Goal: Task Accomplishment & Management: Manage account settings

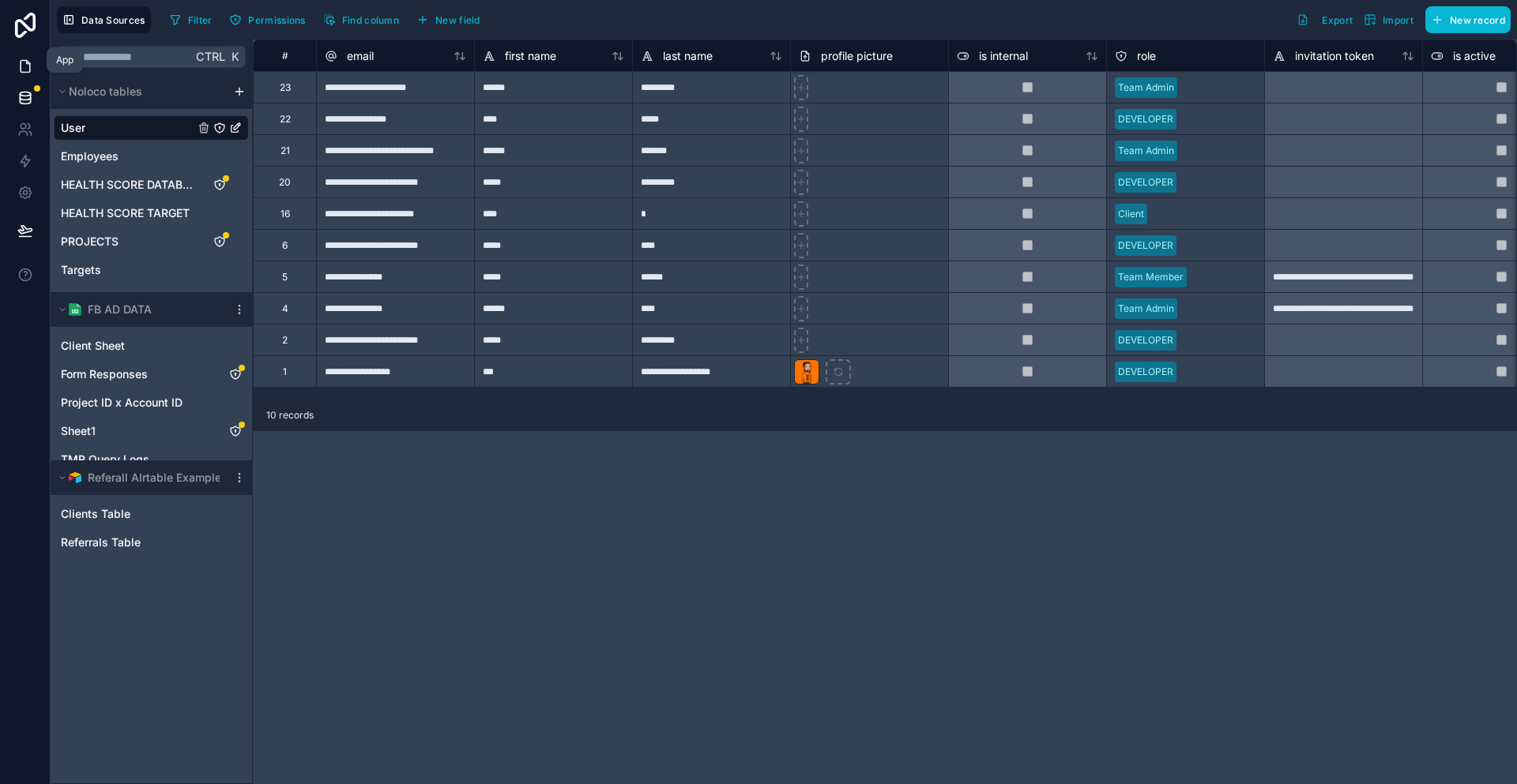
click at [36, 66] on link at bounding box center [25, 66] width 50 height 32
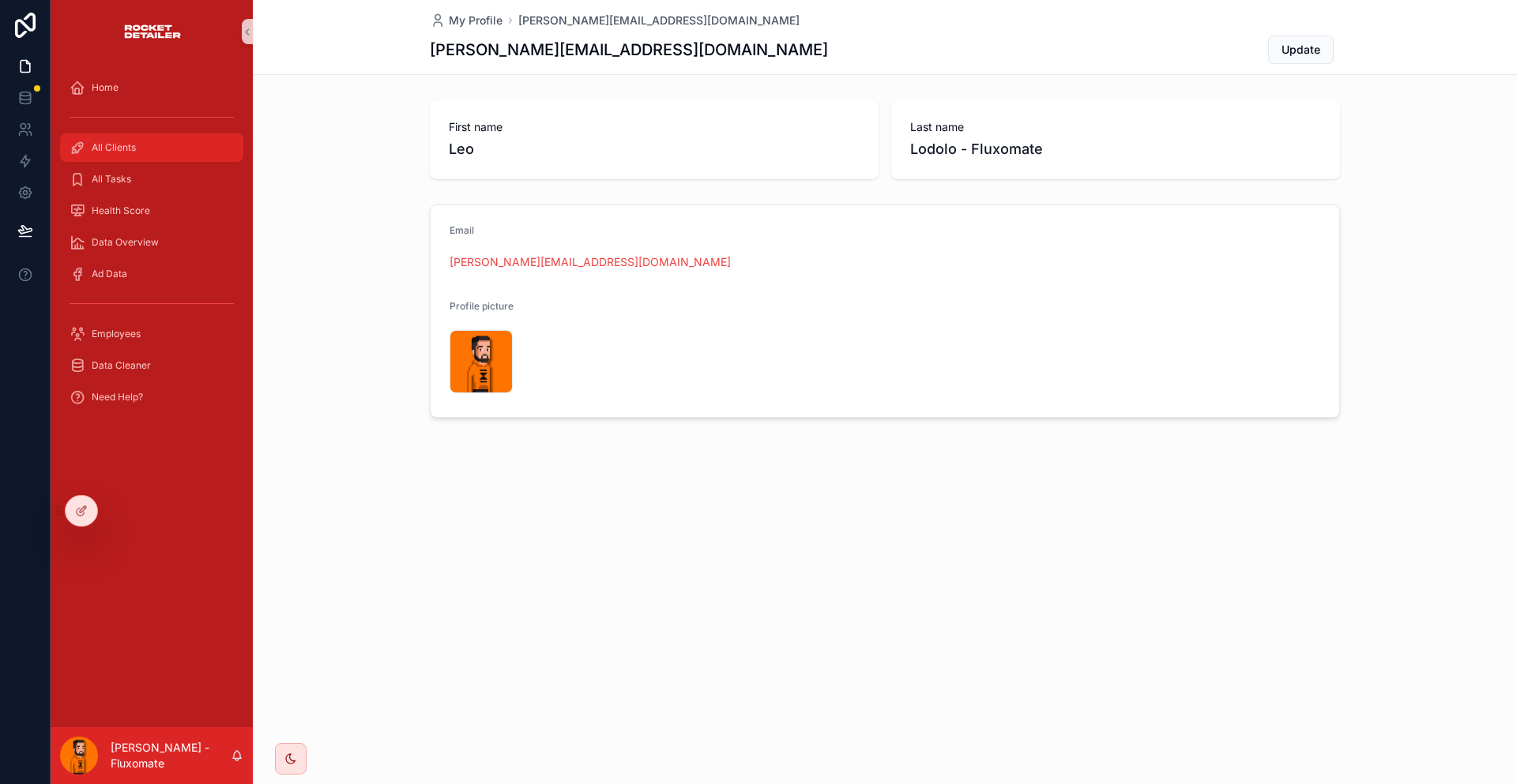
click at [154, 136] on div "All Clients" at bounding box center [151, 148] width 164 height 25
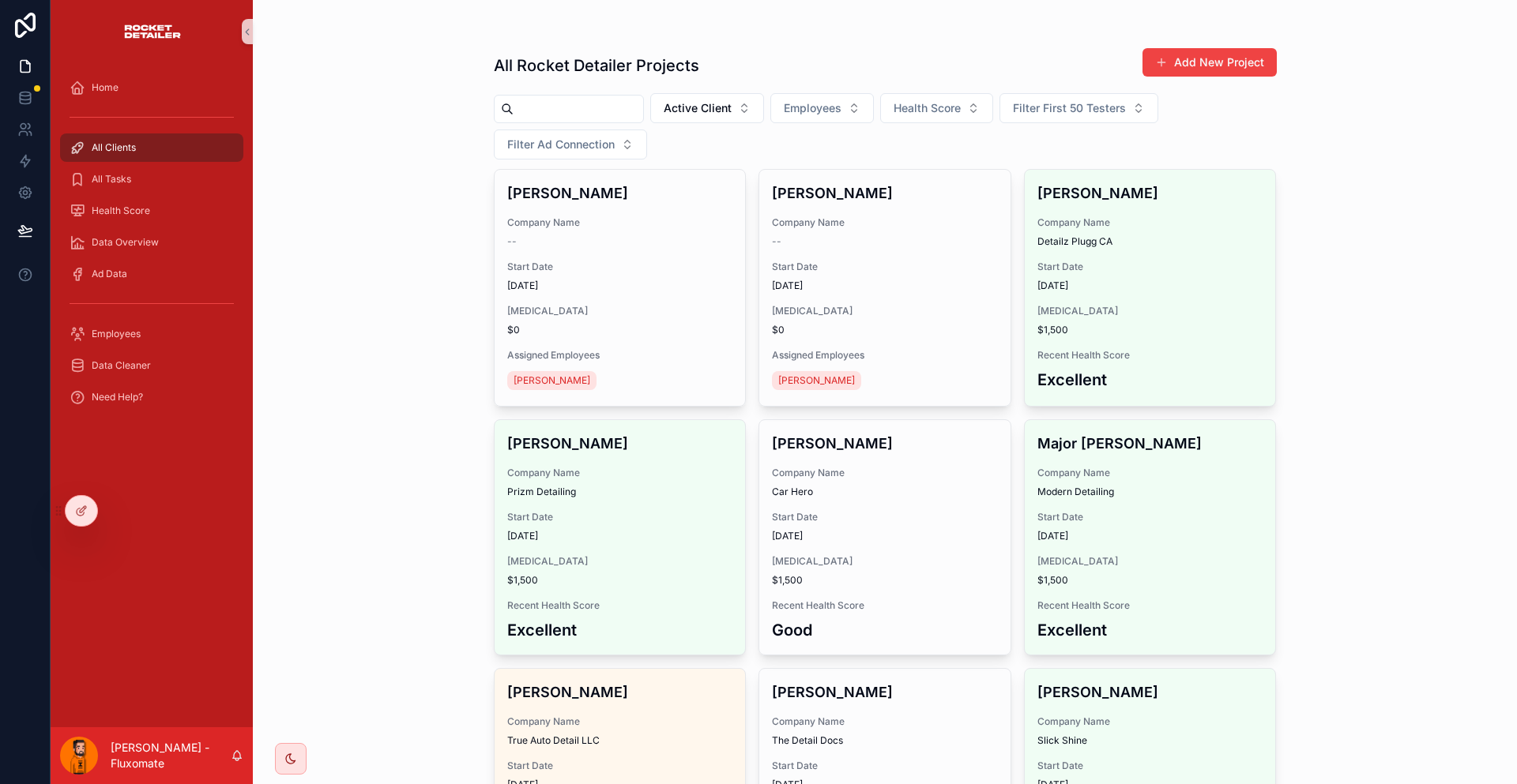
click at [64, 488] on div "Home All Clients All Tasks Health Score Data Overview Ad Data Employees Data Cl…" at bounding box center [152, 395] width 203 height 664
click at [82, 498] on div at bounding box center [81, 511] width 32 height 30
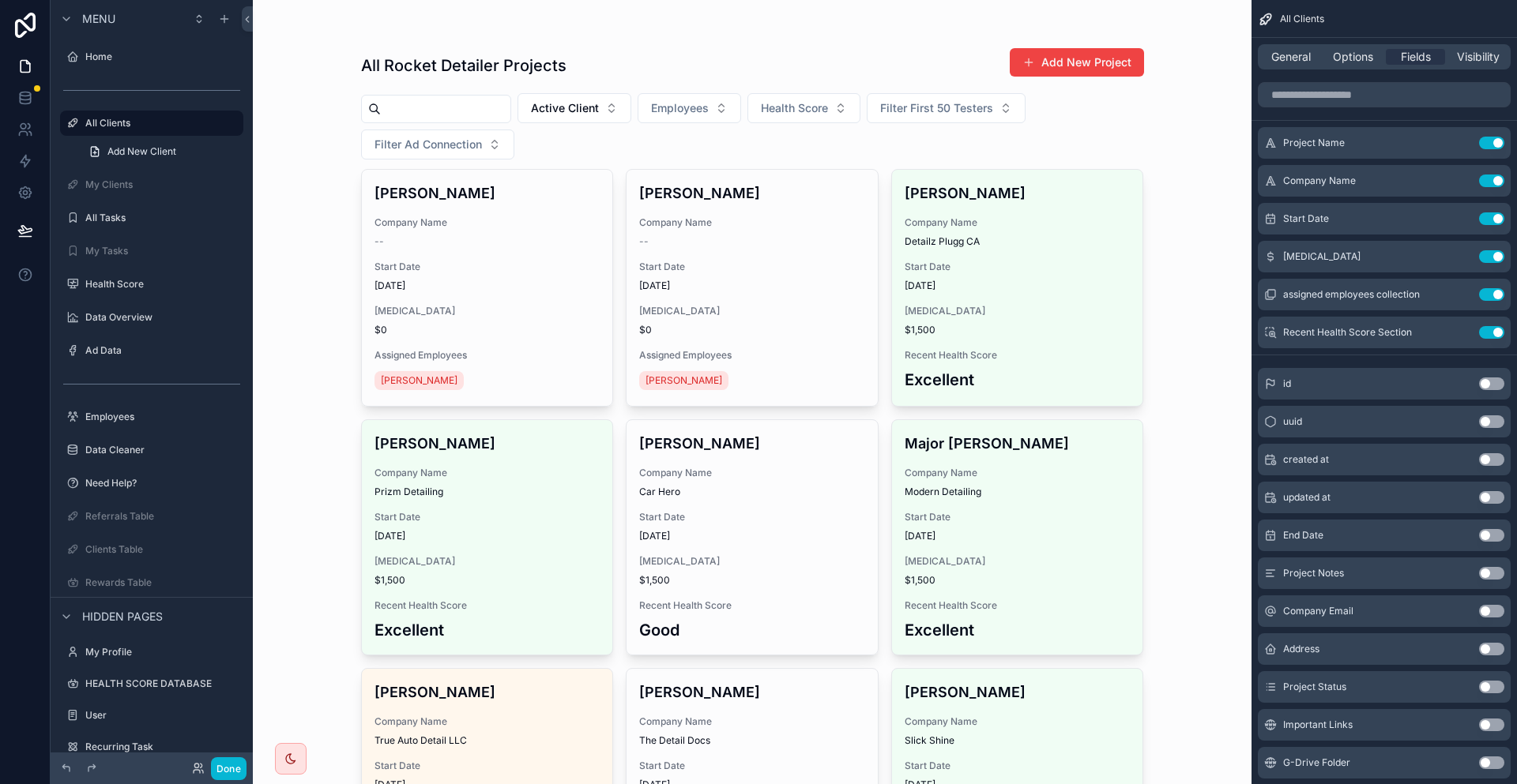
click at [1308, 50] on span "General" at bounding box center [1290, 57] width 39 height 15
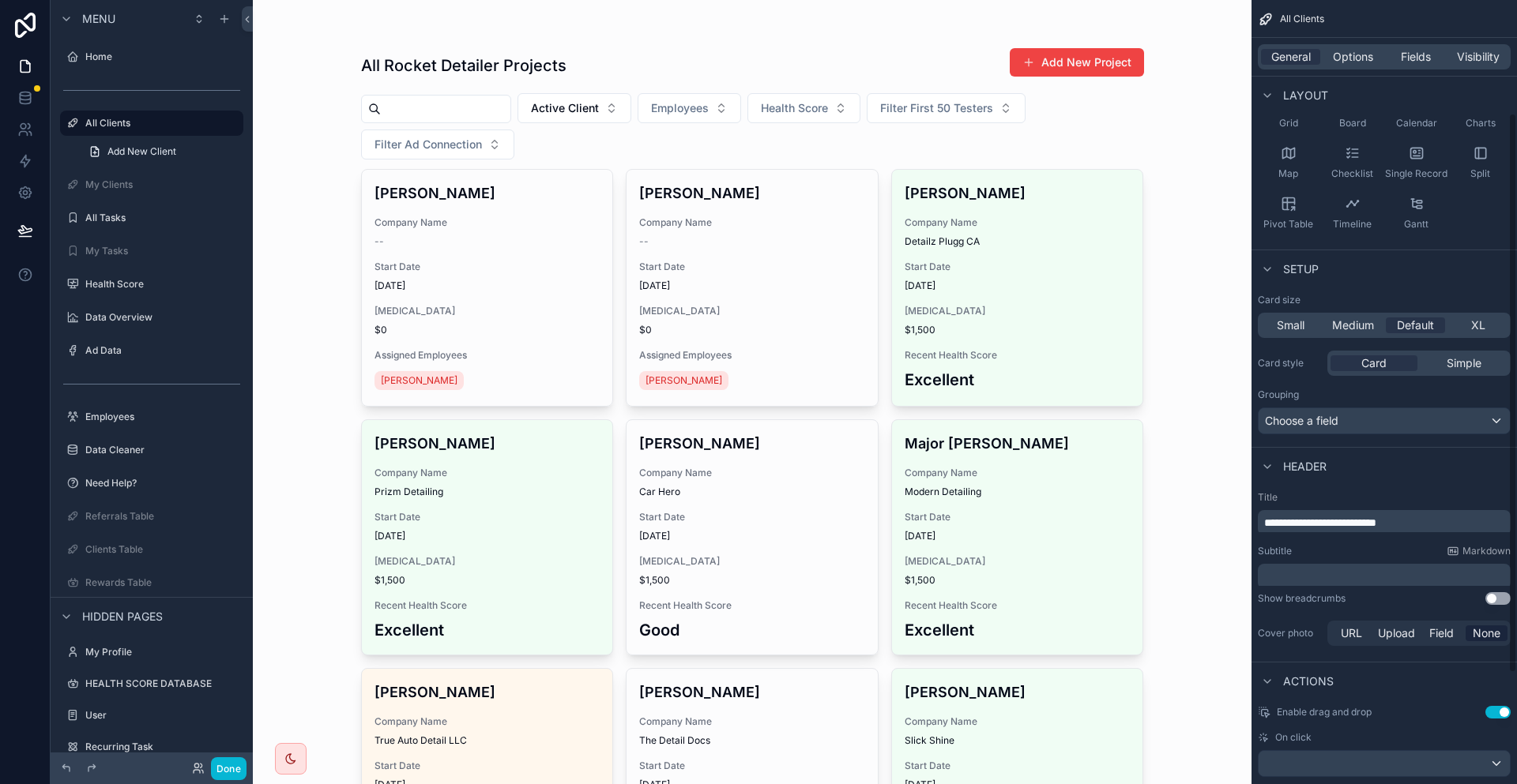
scroll to position [79, 0]
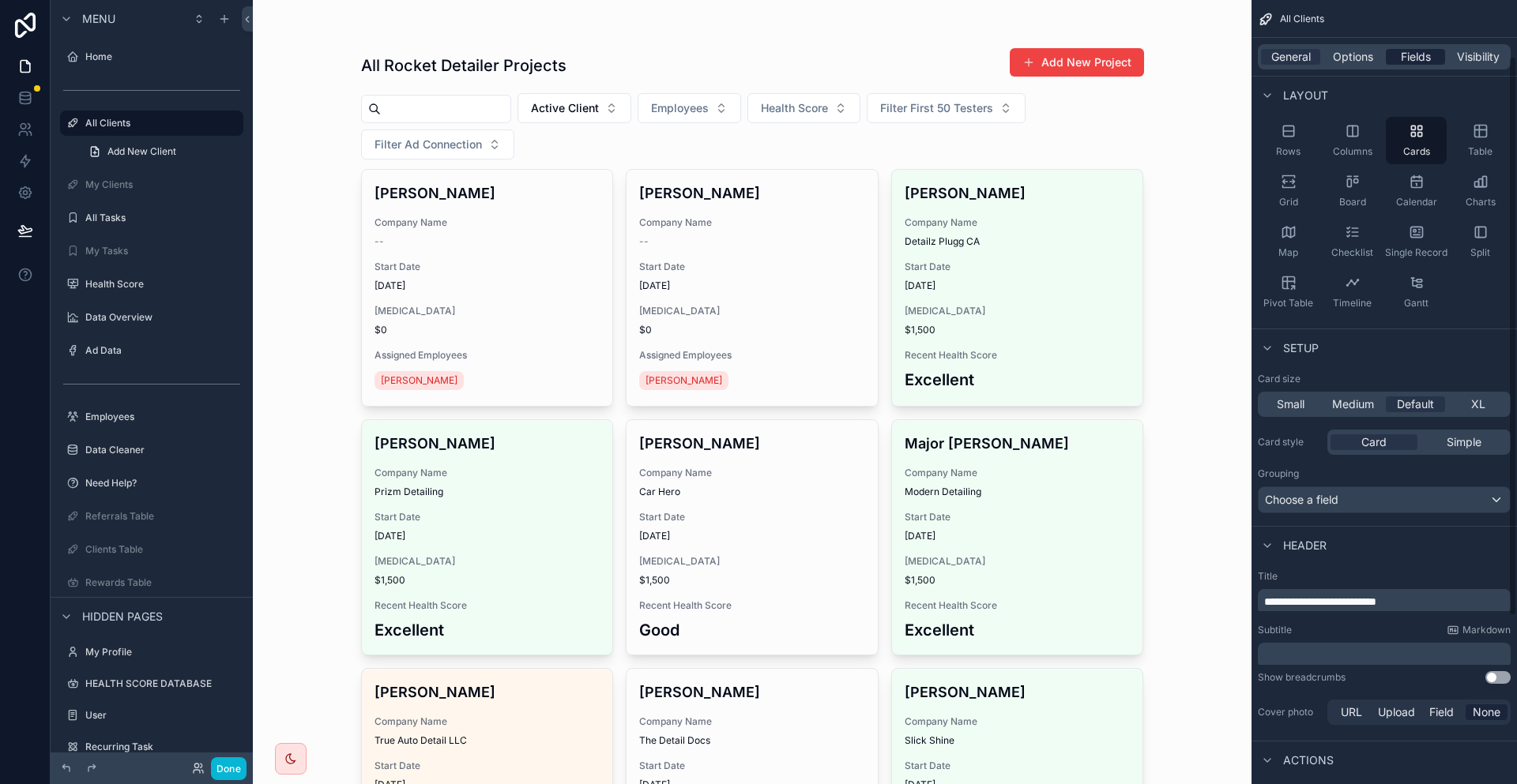
click at [1442, 49] on div "Fields" at bounding box center [1416, 57] width 60 height 15
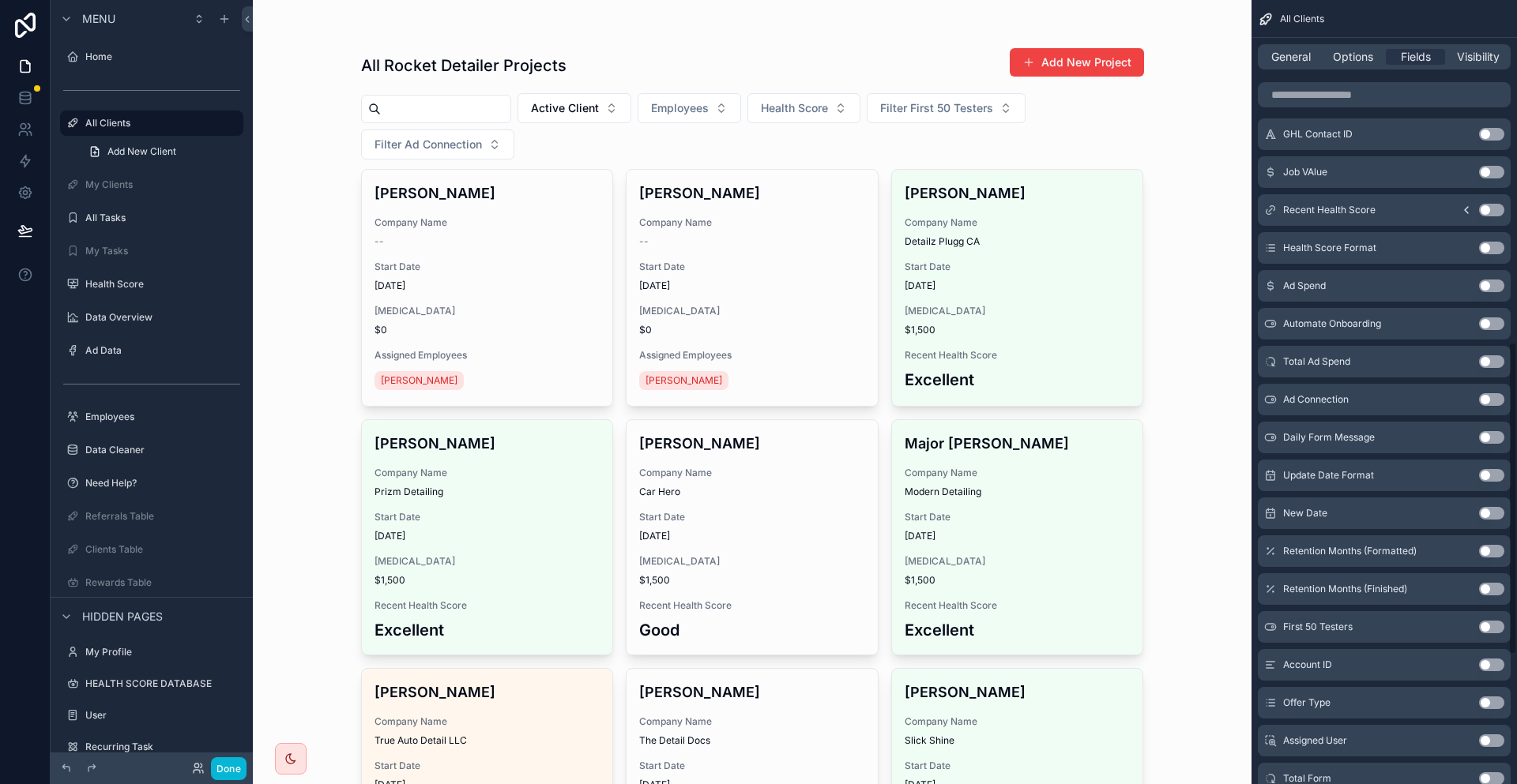
scroll to position [468, 0]
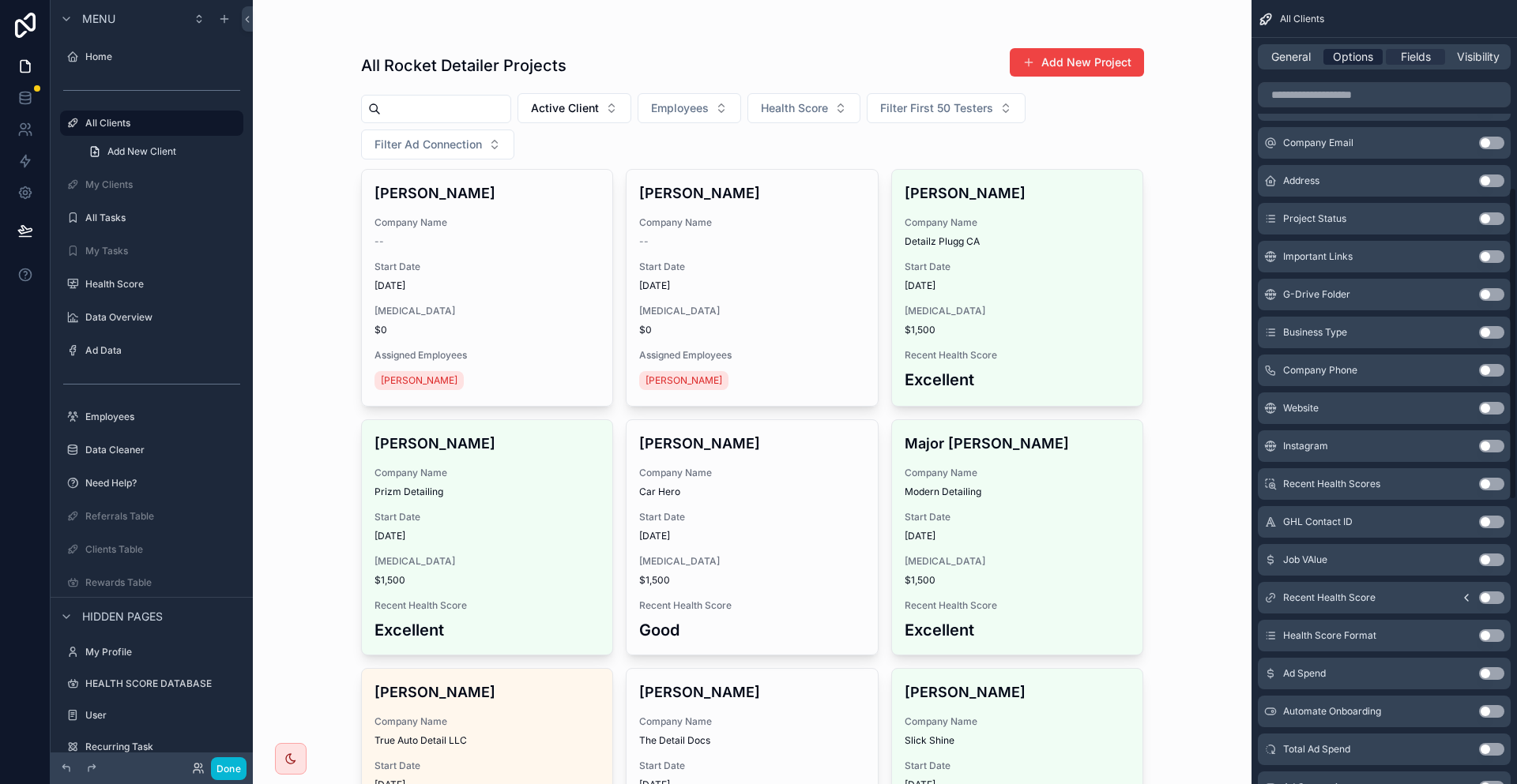
click at [1373, 51] on span "Options" at bounding box center [1353, 57] width 40 height 15
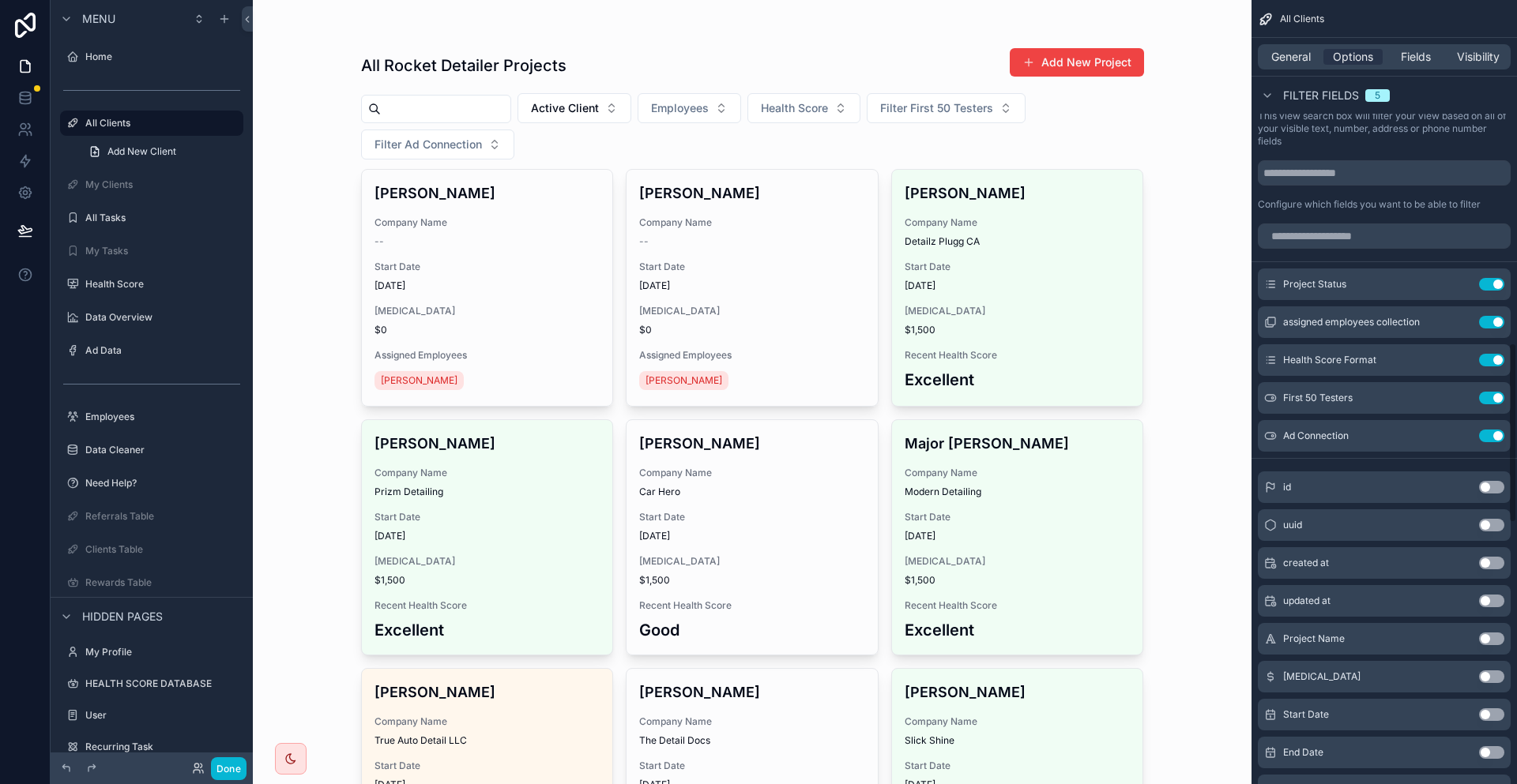
scroll to position [1495, 0]
click at [1496, 395] on button "Use setting" at bounding box center [1492, 401] width 25 height 12
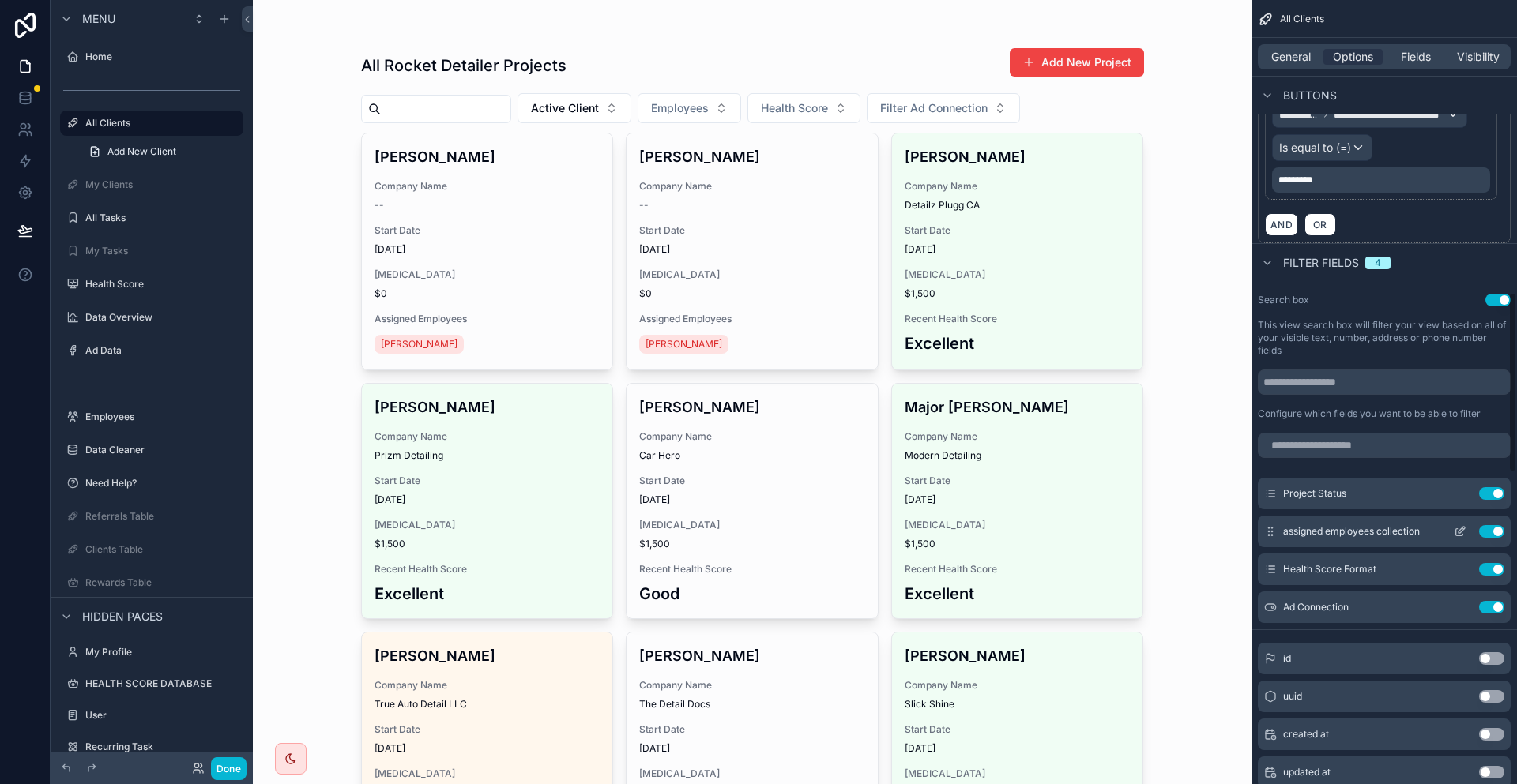
scroll to position [1208, 0]
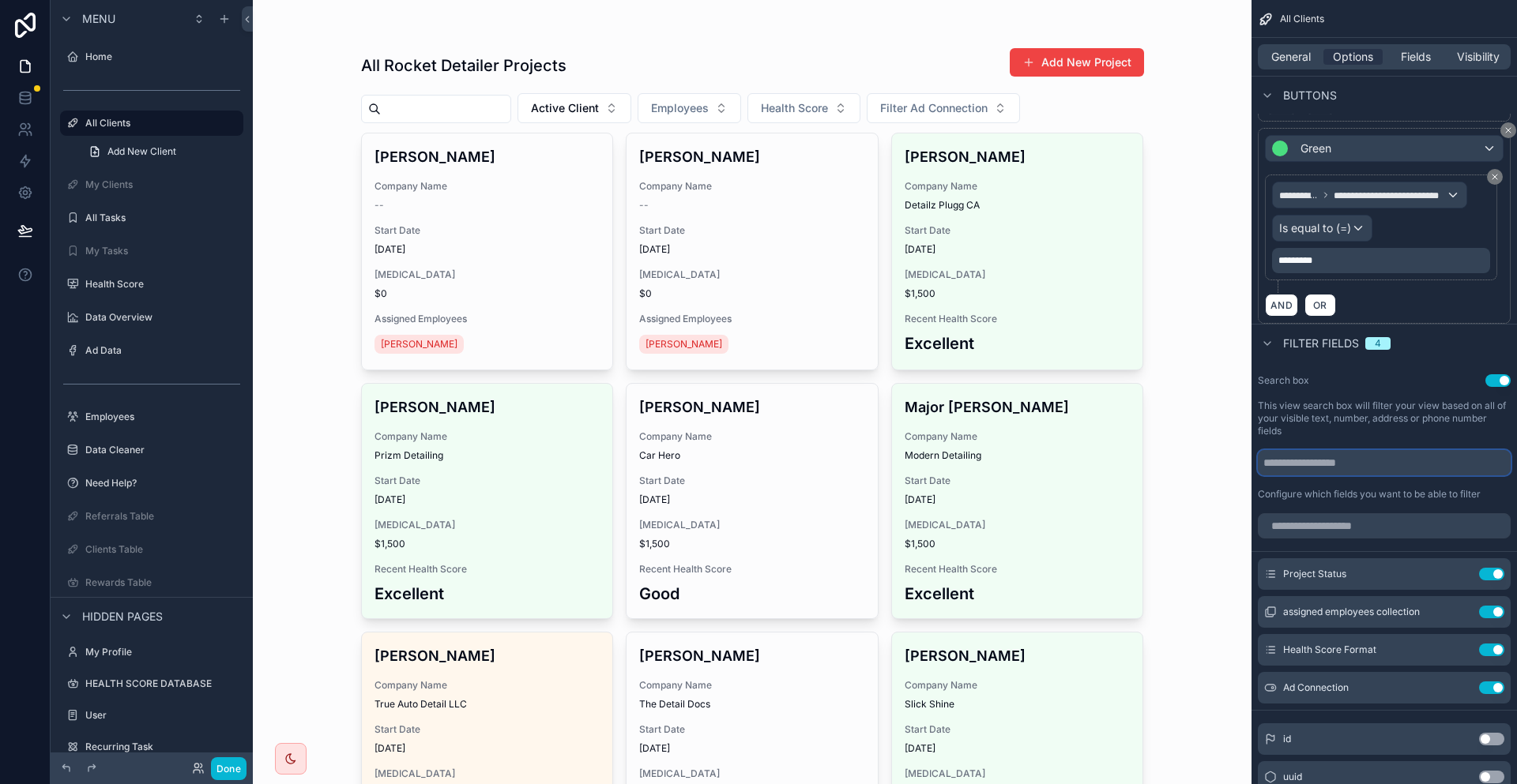
click at [1390, 450] on input "scrollable content" at bounding box center [1384, 463] width 253 height 25
click at [1382, 513] on input "scrollable content" at bounding box center [1384, 526] width 253 height 25
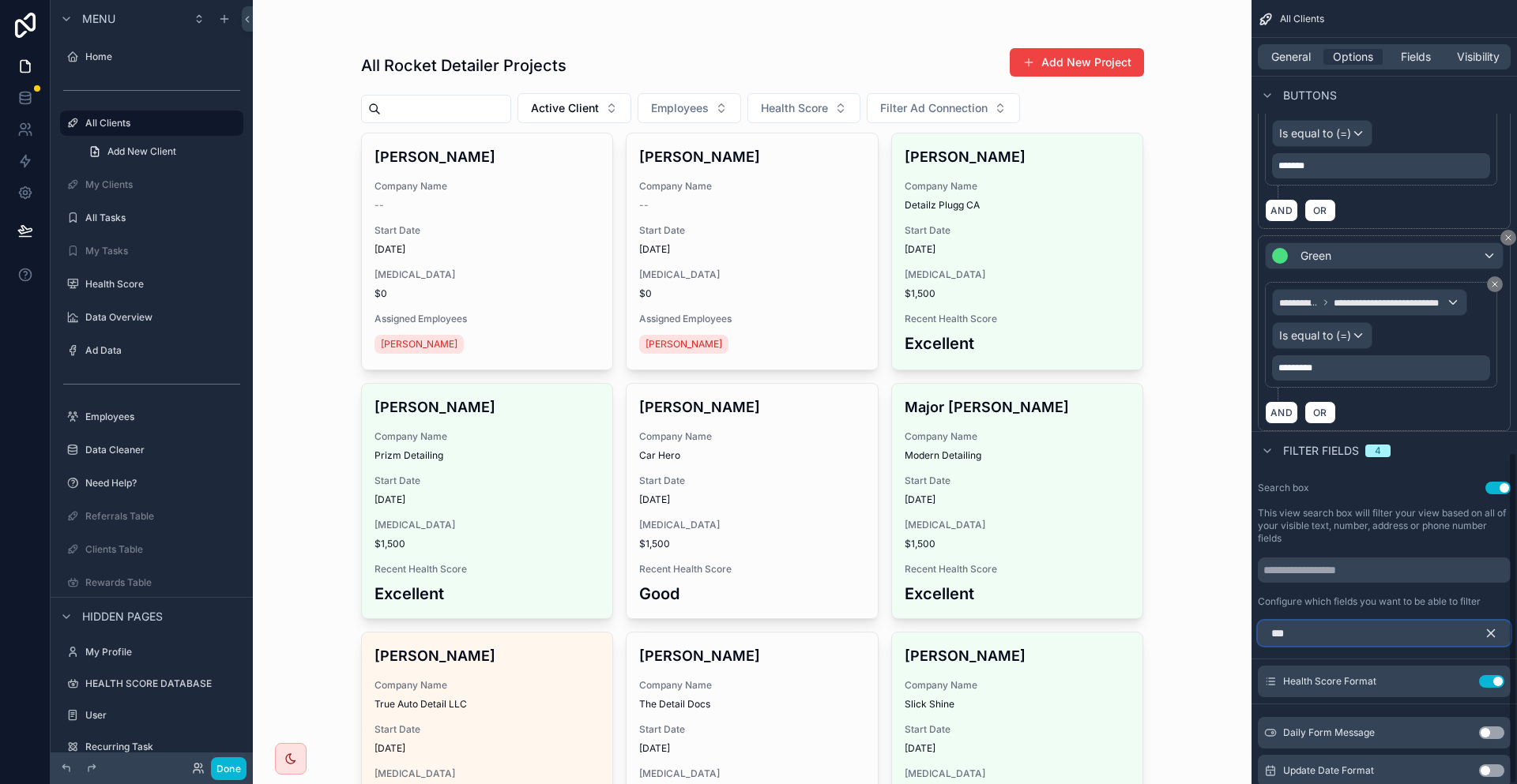
scroll to position [1066, 0]
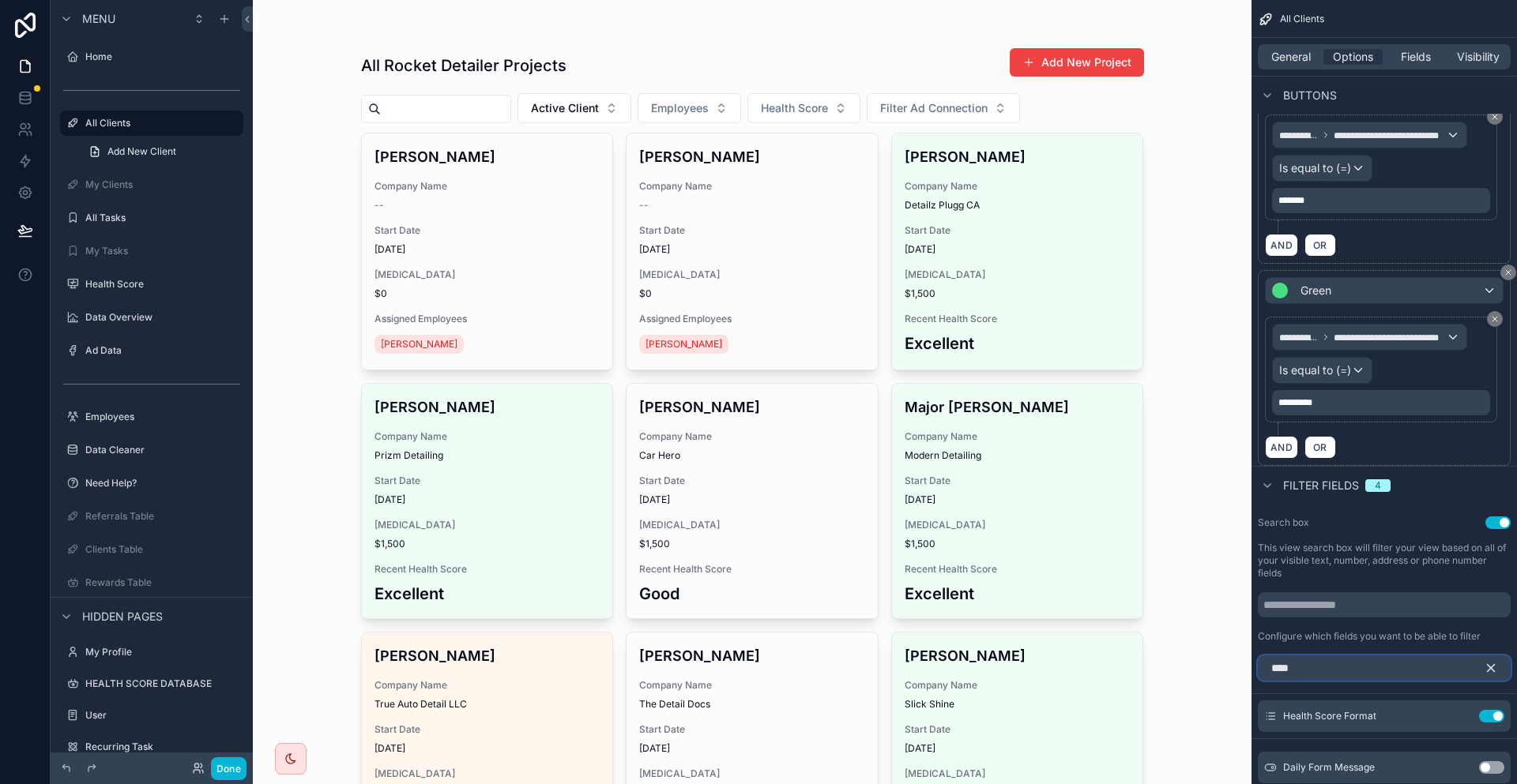
type input "****"
click at [1490, 761] on button "Use setting" at bounding box center [1492, 767] width 25 height 12
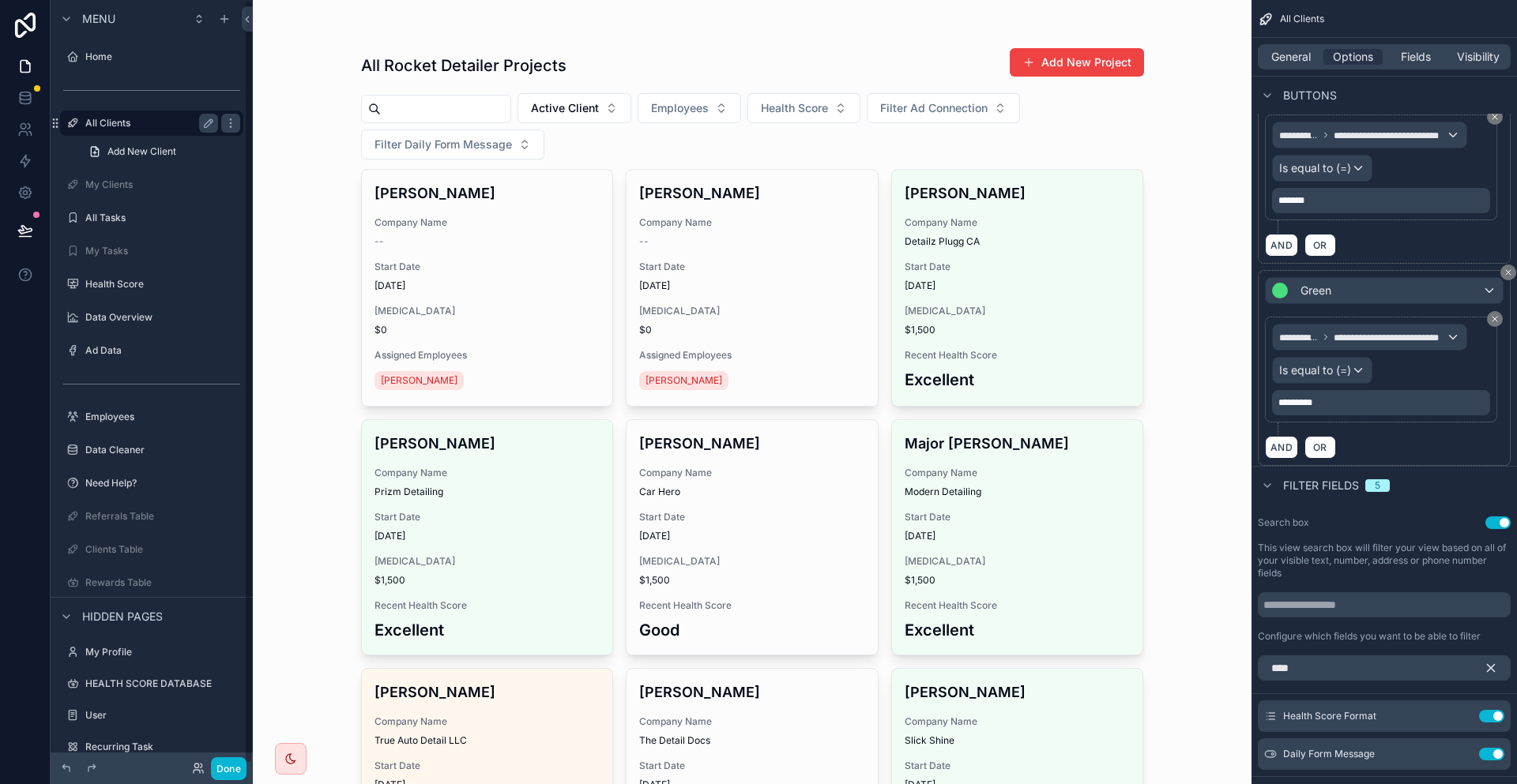
drag, startPoint x: 145, startPoint y: 105, endPoint x: 160, endPoint y: 101, distance: 15.5
click at [145, 117] on label "All Clients" at bounding box center [149, 123] width 127 height 12
click at [1313, 44] on div "General Options Fields Visibility" at bounding box center [1384, 57] width 253 height 25
drag, startPoint x: 16, startPoint y: 201, endPoint x: 43, endPoint y: 199, distance: 27.1
click at [18, 226] on icon at bounding box center [25, 229] width 13 height 8
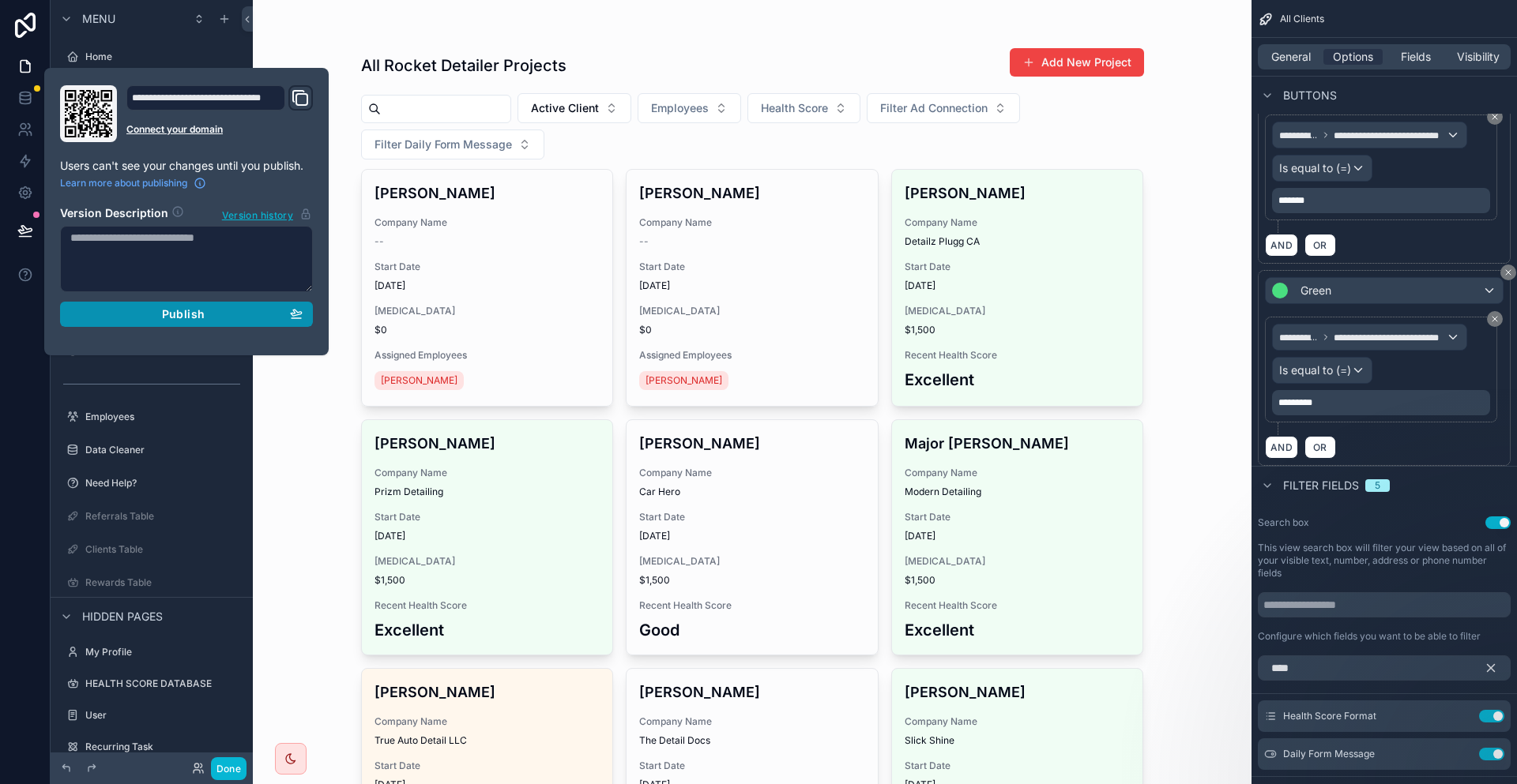
click at [253, 301] on button "Publish" at bounding box center [186, 314] width 253 height 25
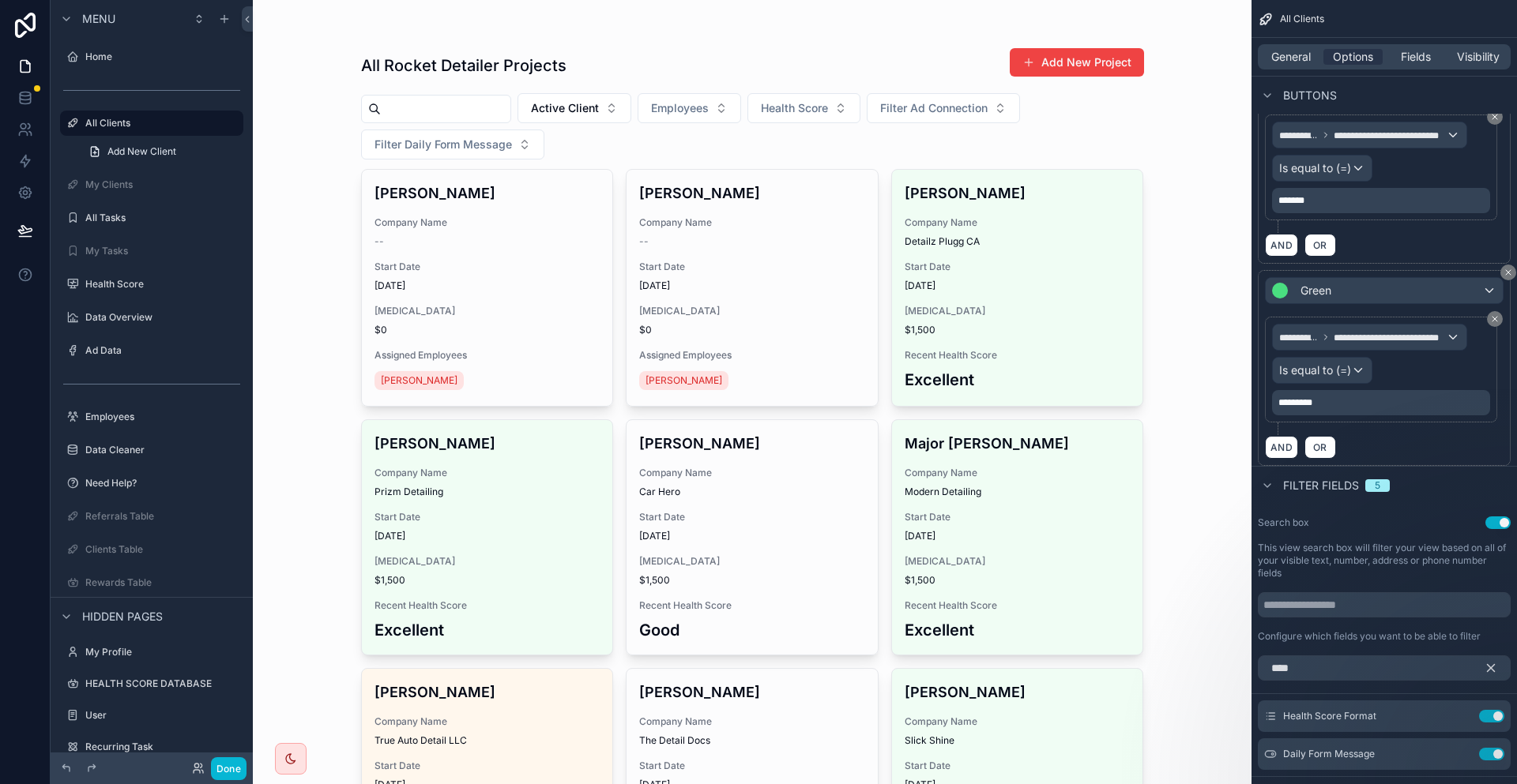
click at [488, 29] on div "scrollable content" at bounding box center [753, 31] width 783 height 12
click at [211, 761] on button "Done" at bounding box center [229, 769] width 36 height 23
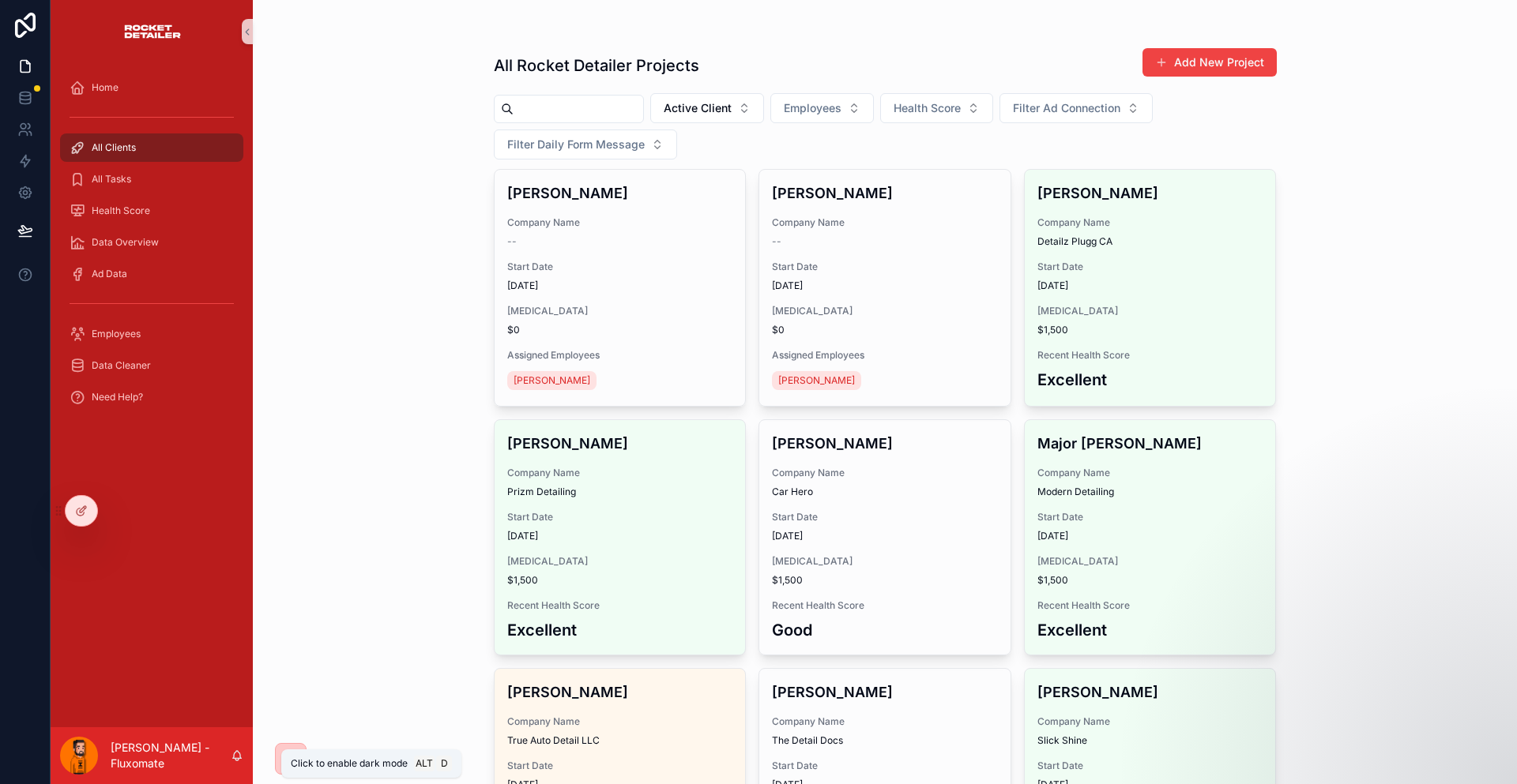
click at [275, 754] on div "scrollable content" at bounding box center [290, 758] width 32 height 32
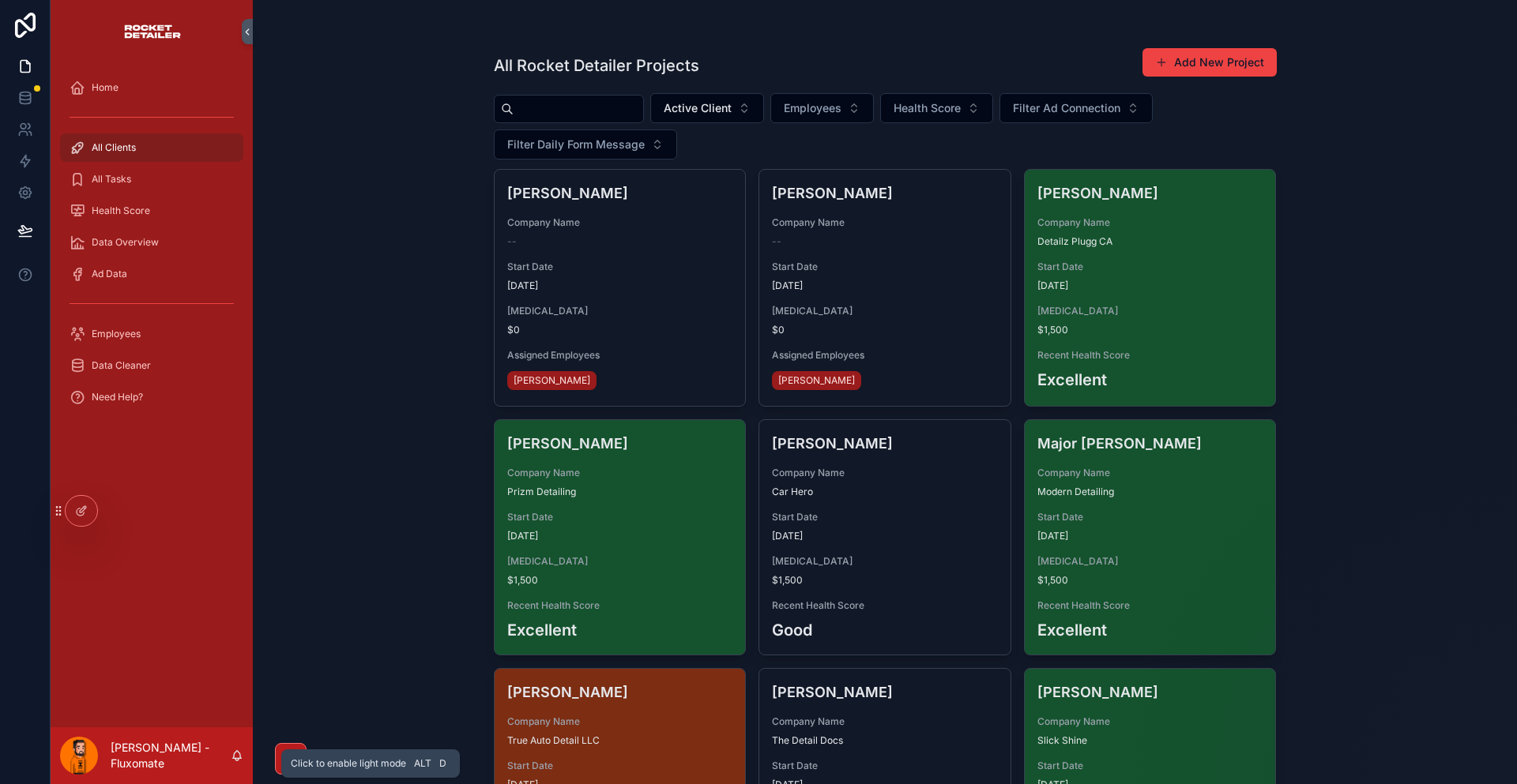
click at [275, 754] on div "scrollable content" at bounding box center [290, 758] width 32 height 32
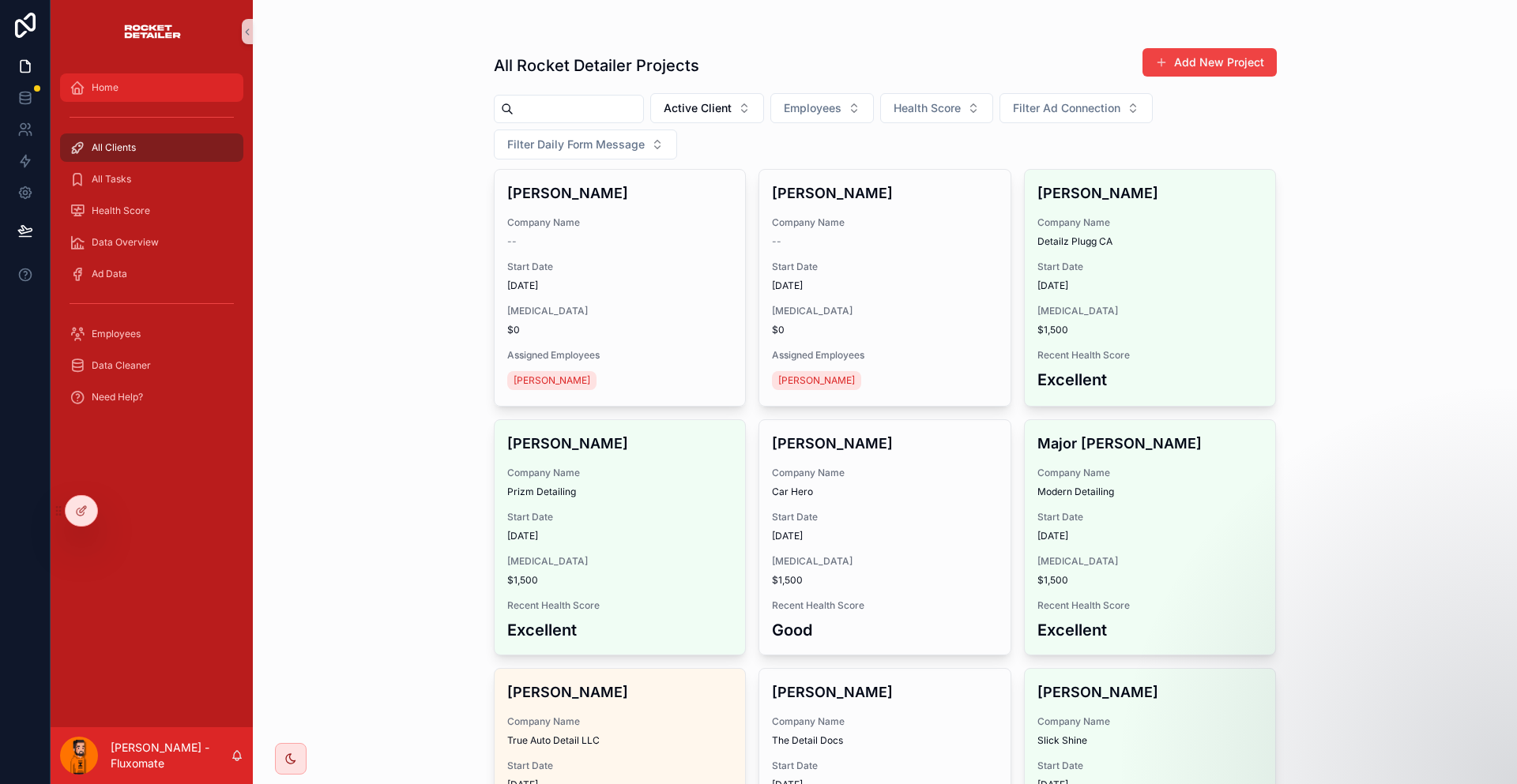
click at [140, 77] on div "Home" at bounding box center [151, 87] width 164 height 25
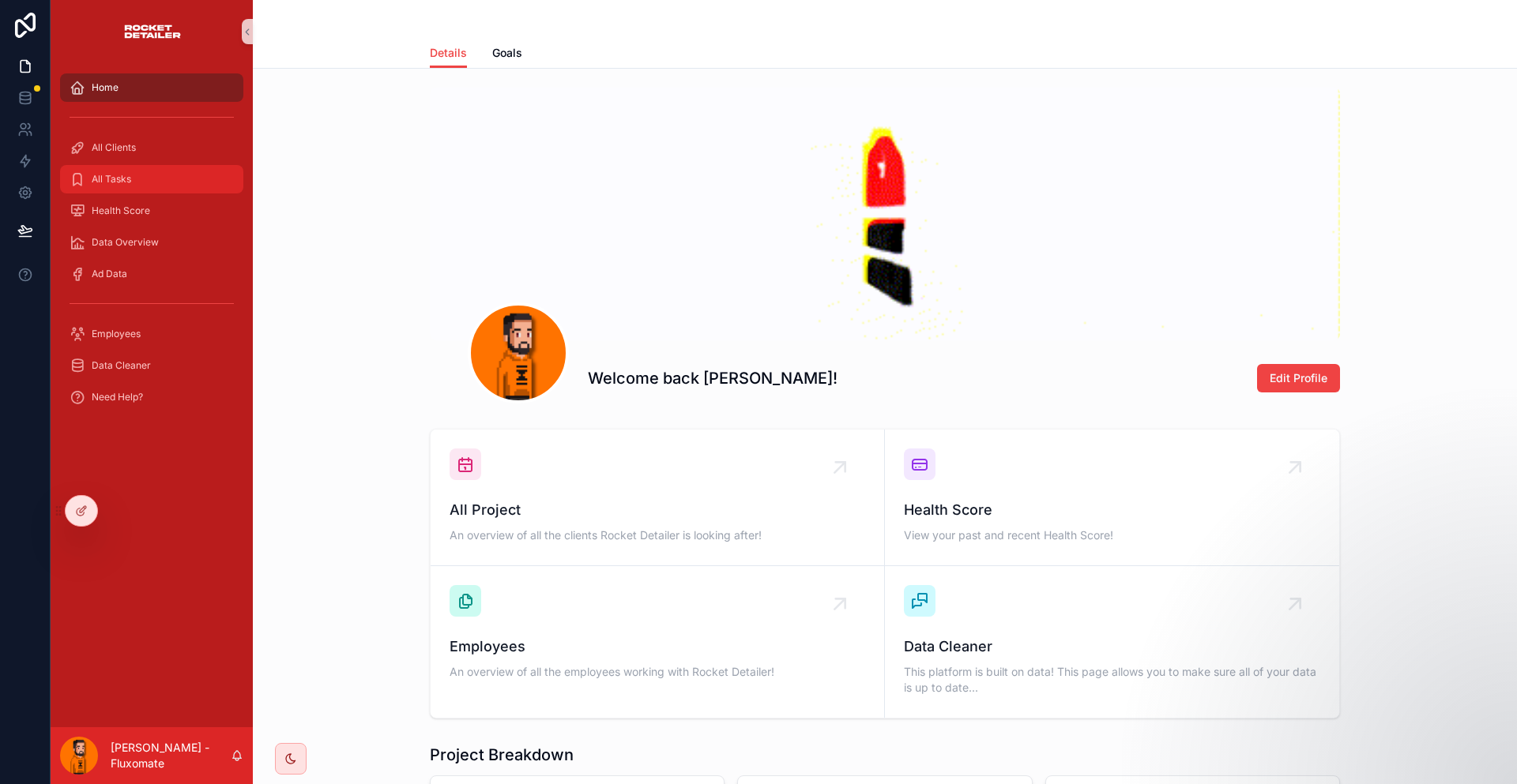
click at [157, 167] on div "All Tasks" at bounding box center [151, 179] width 164 height 25
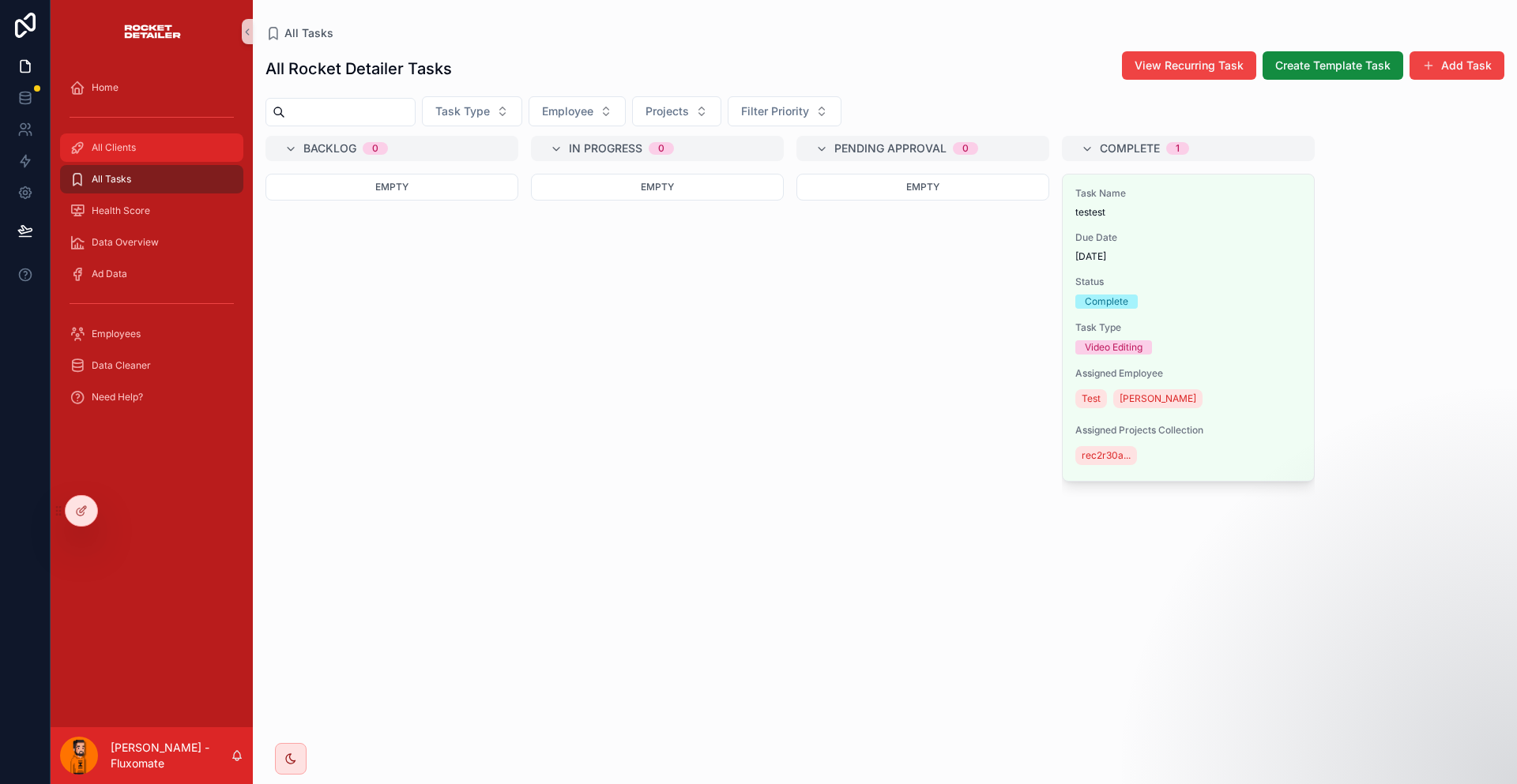
click at [158, 135] on div "All Clients" at bounding box center [151, 148] width 164 height 25
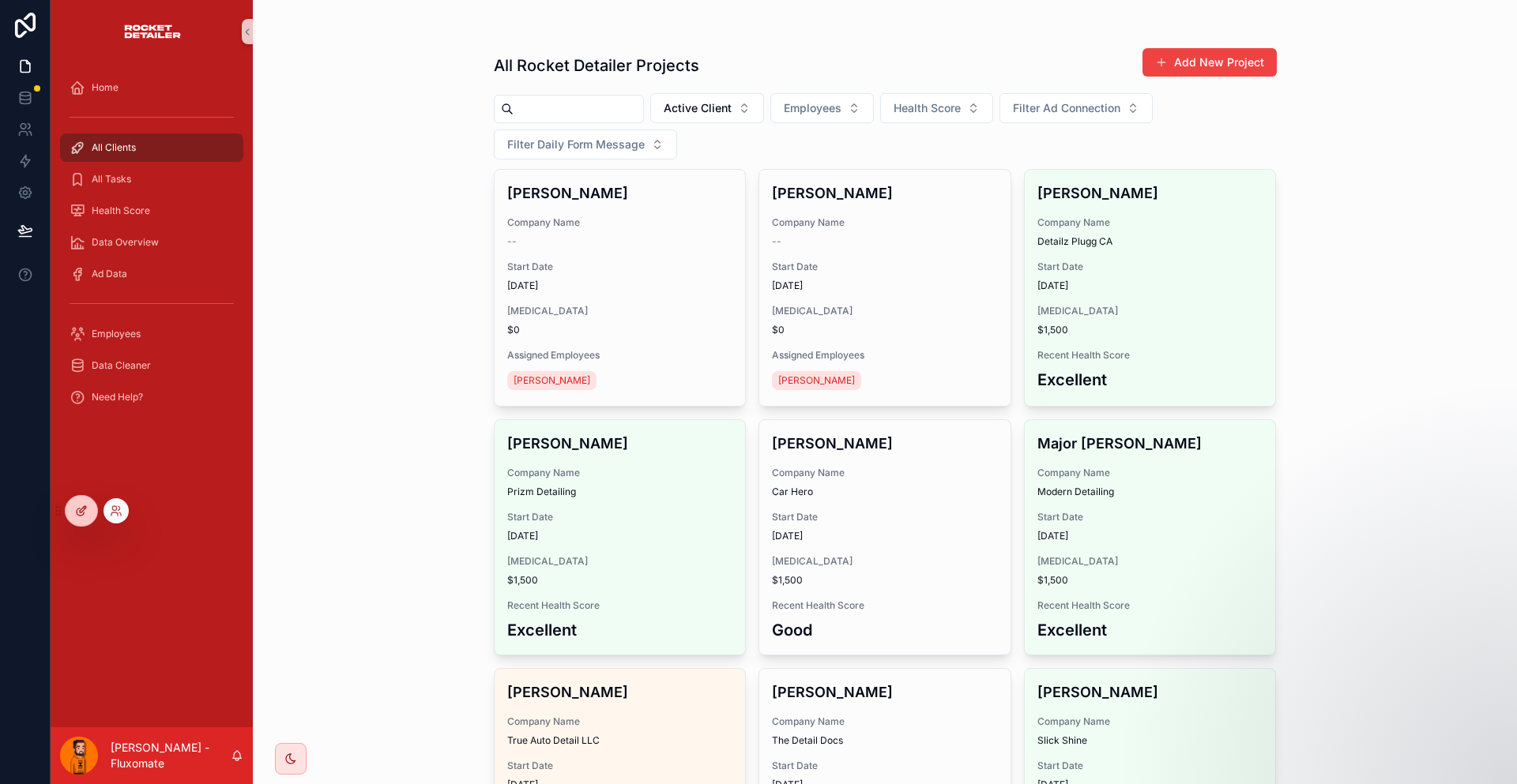
click at [65, 511] on div at bounding box center [81, 511] width 32 height 30
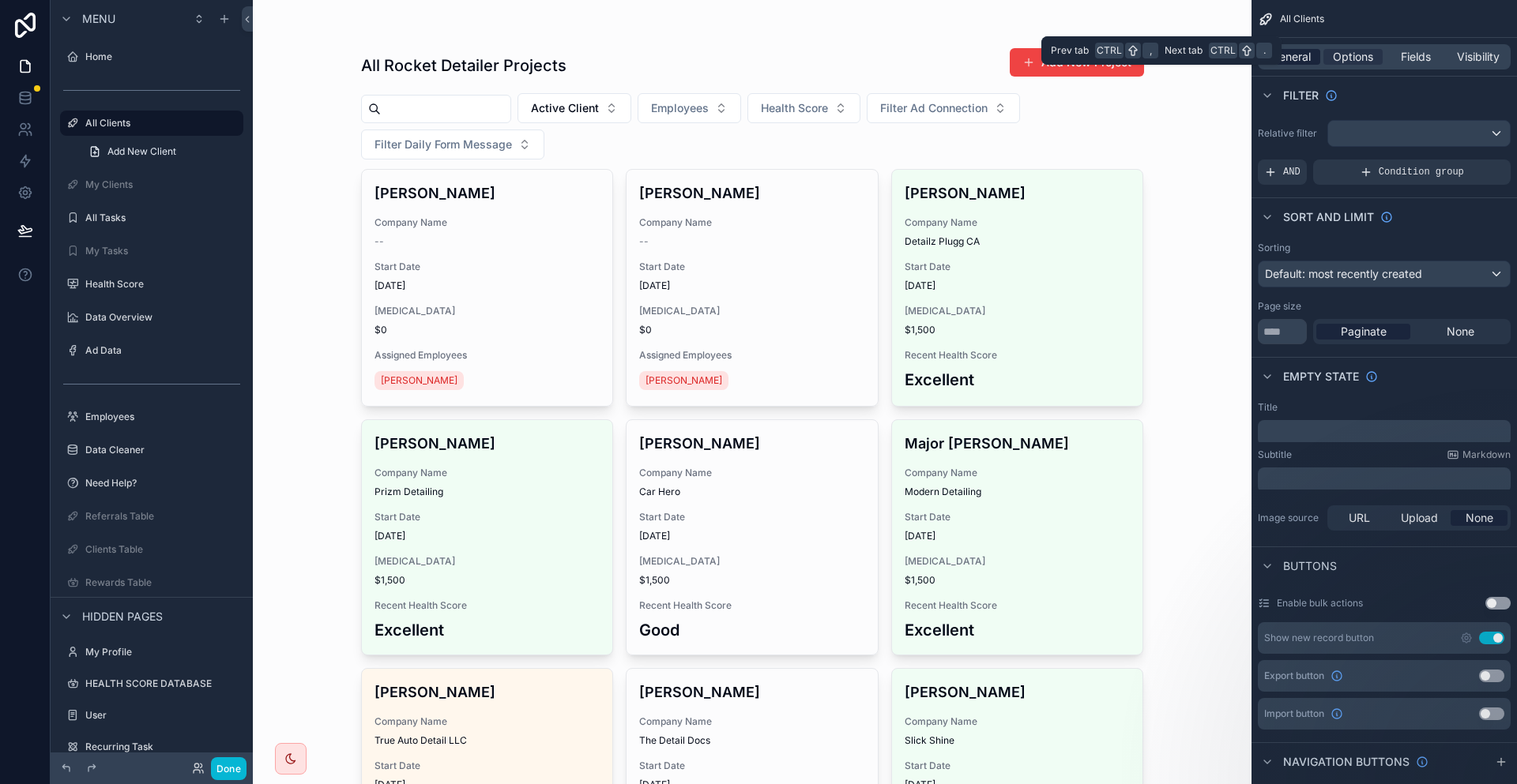
click at [1311, 54] on span "General" at bounding box center [1290, 57] width 39 height 15
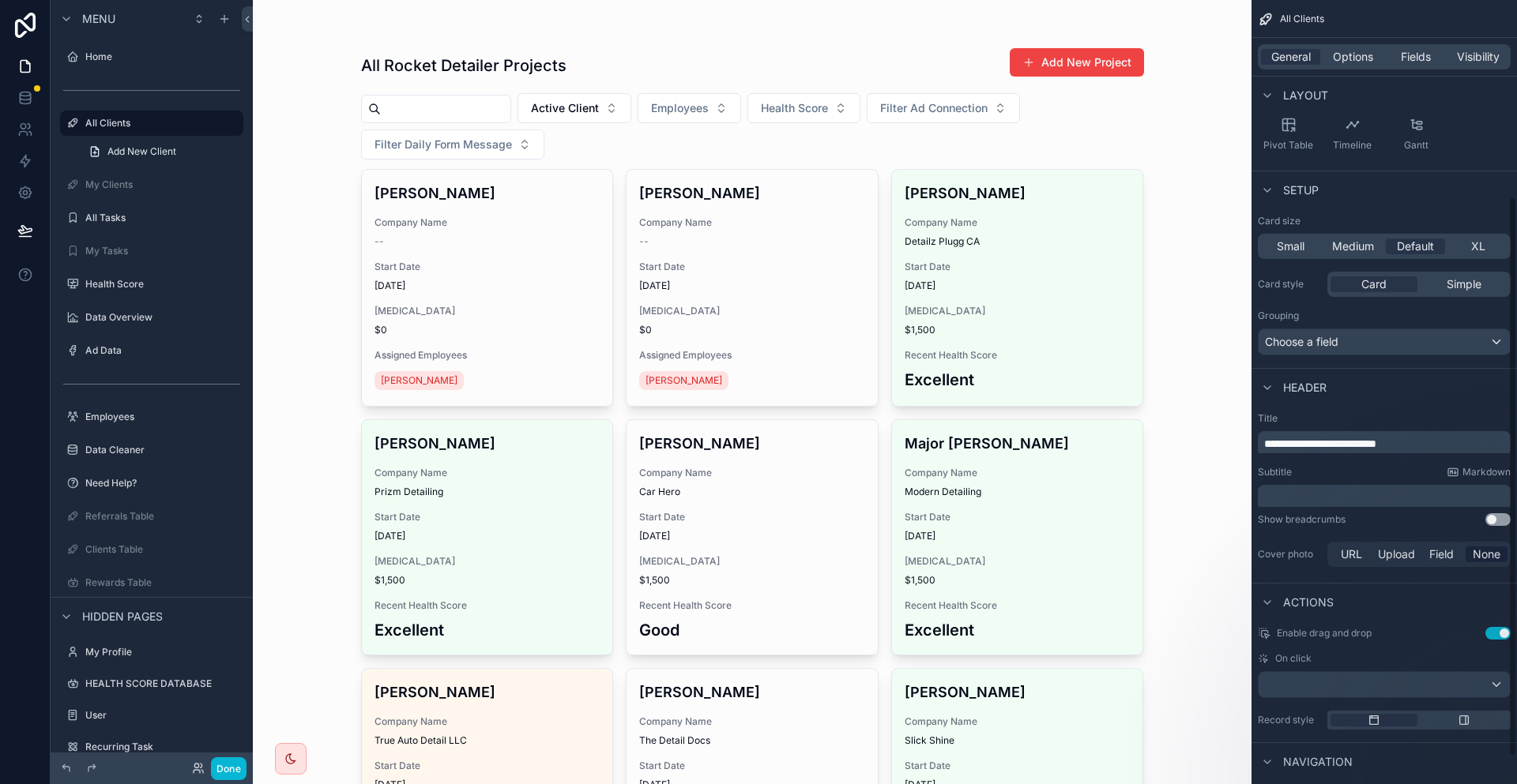
scroll to position [314, 0]
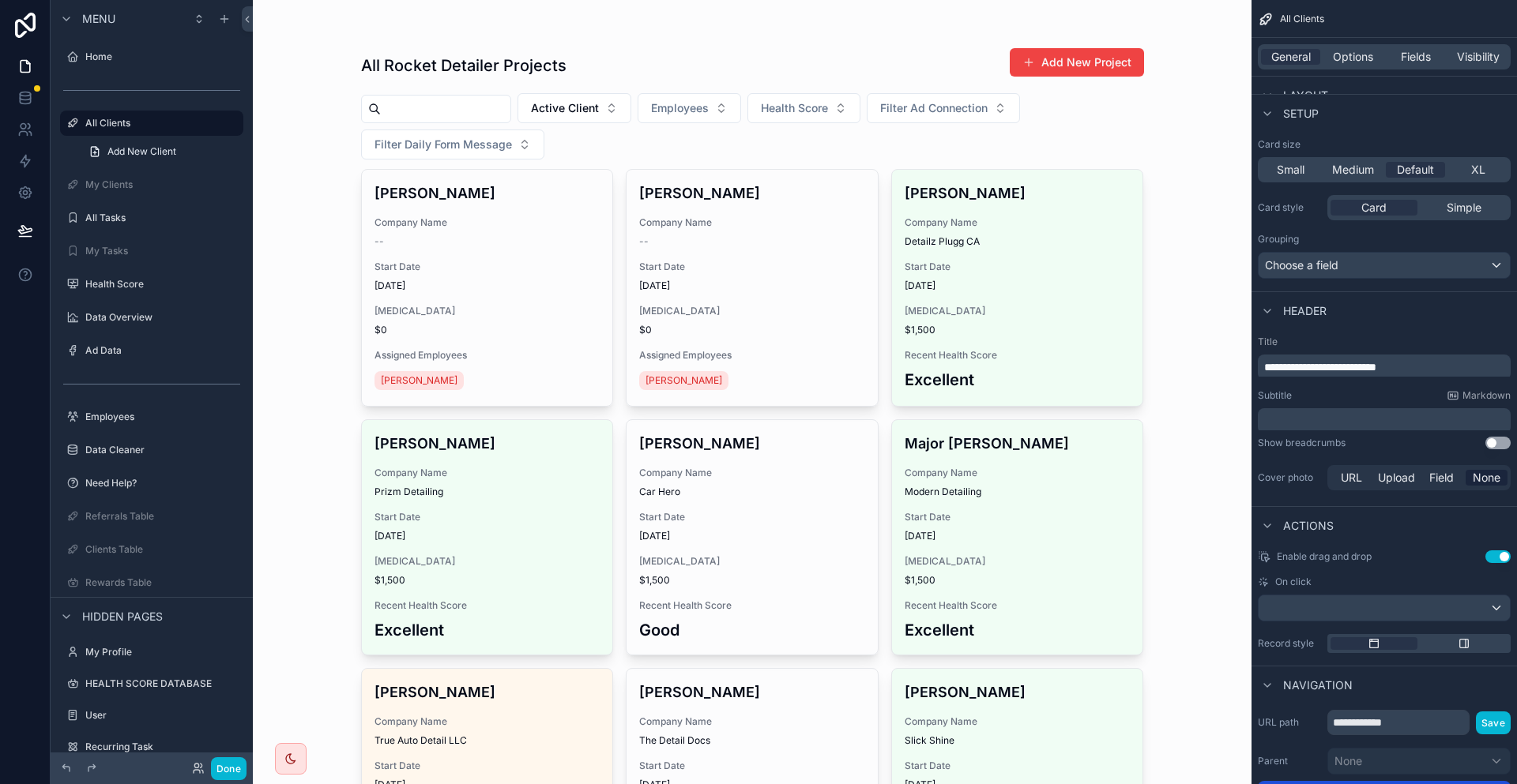
drag, startPoint x: 1374, startPoint y: 694, endPoint x: 1309, endPoint y: 671, distance: 68.9
drag, startPoint x: 1334, startPoint y: 674, endPoint x: 1342, endPoint y: 698, distance: 25.3
drag, startPoint x: 1310, startPoint y: 721, endPoint x: 1418, endPoint y: 740, distance: 109.7
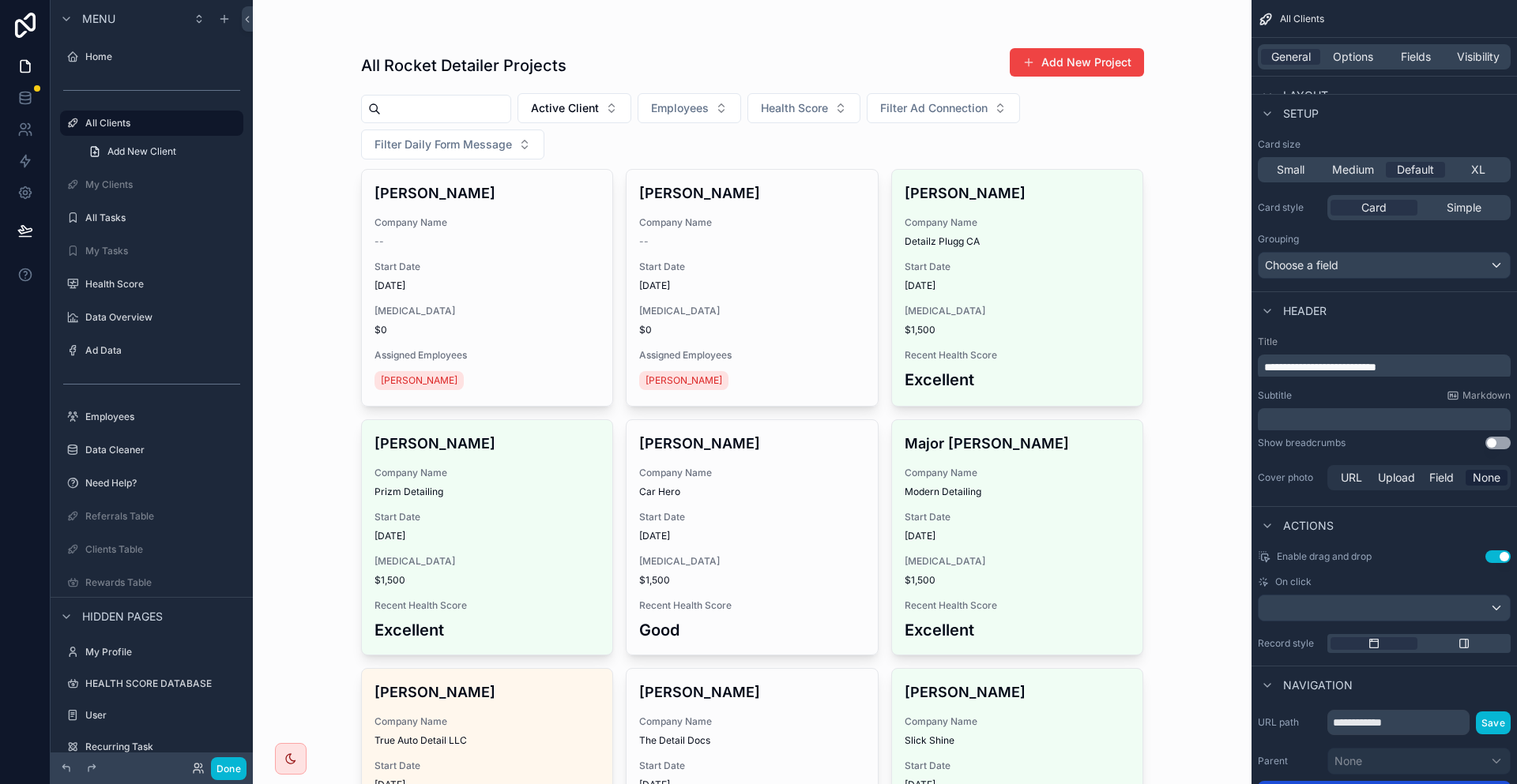
click at [1418, 740] on div "**********" at bounding box center [1385, 796] width 266 height 185
drag, startPoint x: 1388, startPoint y: 729, endPoint x: 1333, endPoint y: 724, distance: 55.2
click at [1383, 596] on div "scrollable content" at bounding box center [1385, 608] width 252 height 25
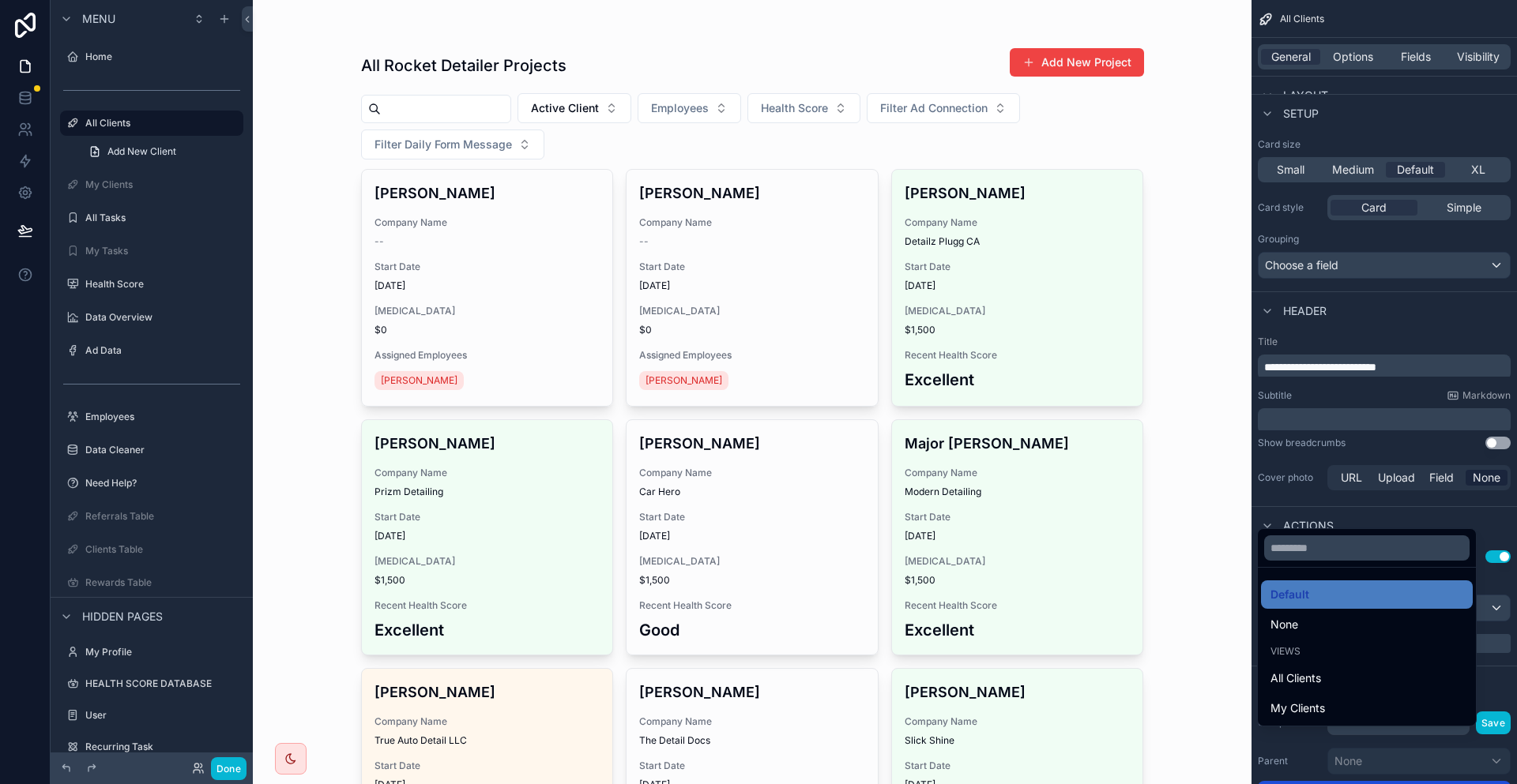
click at [1383, 497] on div "scrollable content" at bounding box center [758, 392] width 1517 height 784
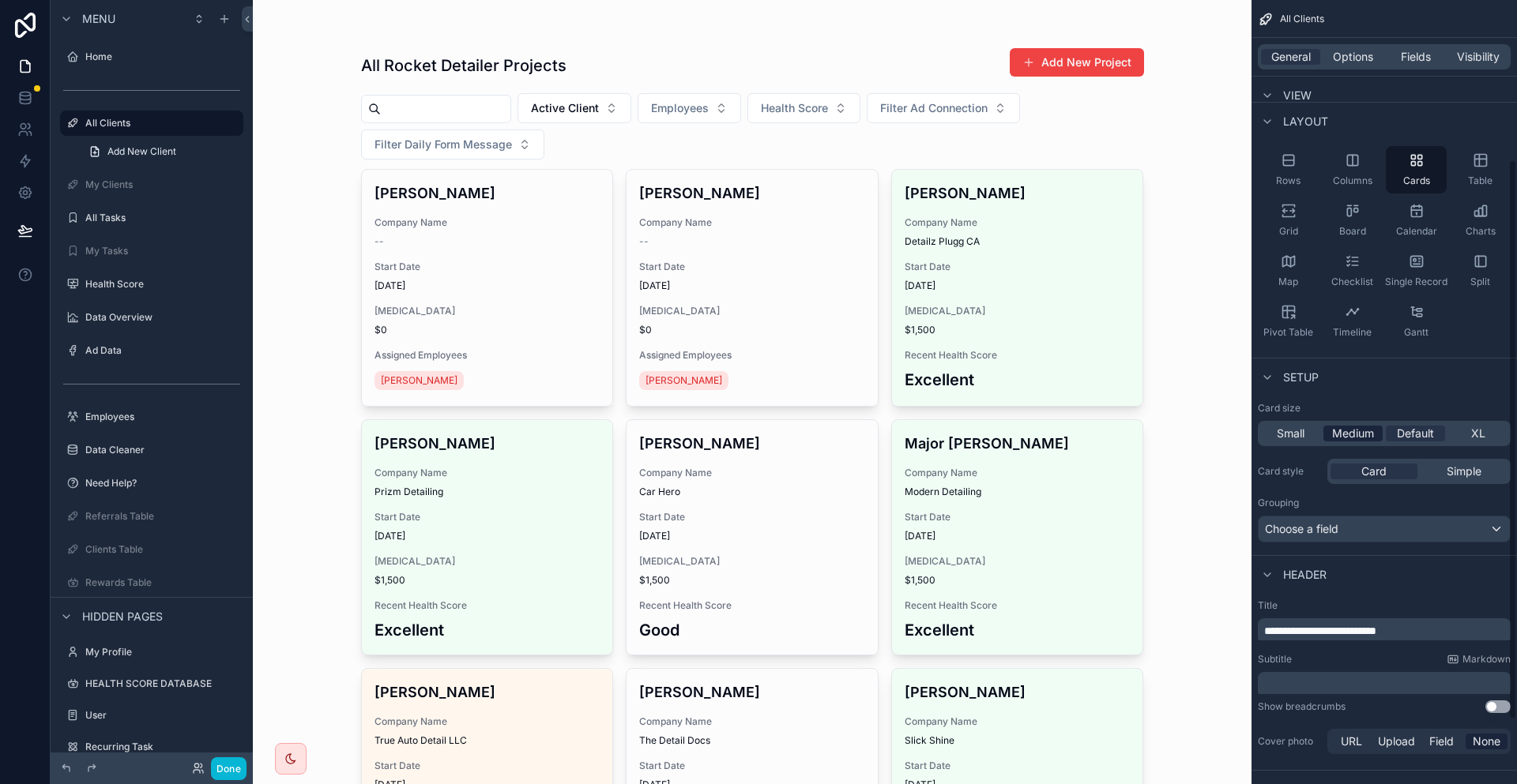
scroll to position [0, 0]
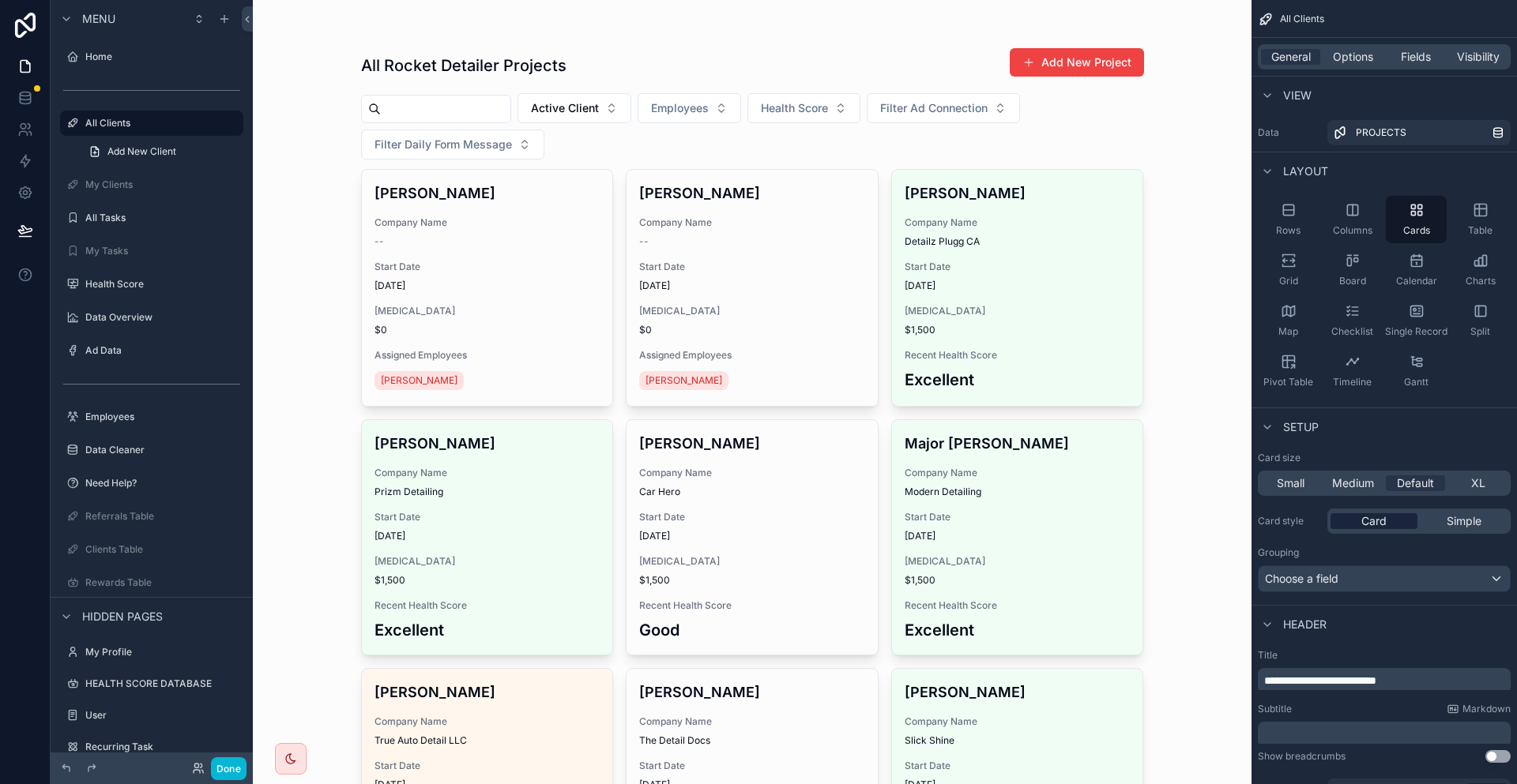
drag, startPoint x: 1455, startPoint y: 462, endPoint x: 1425, endPoint y: 469, distance: 30.8
click at [1455, 513] on span "Simple" at bounding box center [1464, 521] width 35 height 15
click at [1418, 513] on div "Card" at bounding box center [1374, 521] width 87 height 15
click at [1305, 475] on span "Small" at bounding box center [1290, 483] width 28 height 15
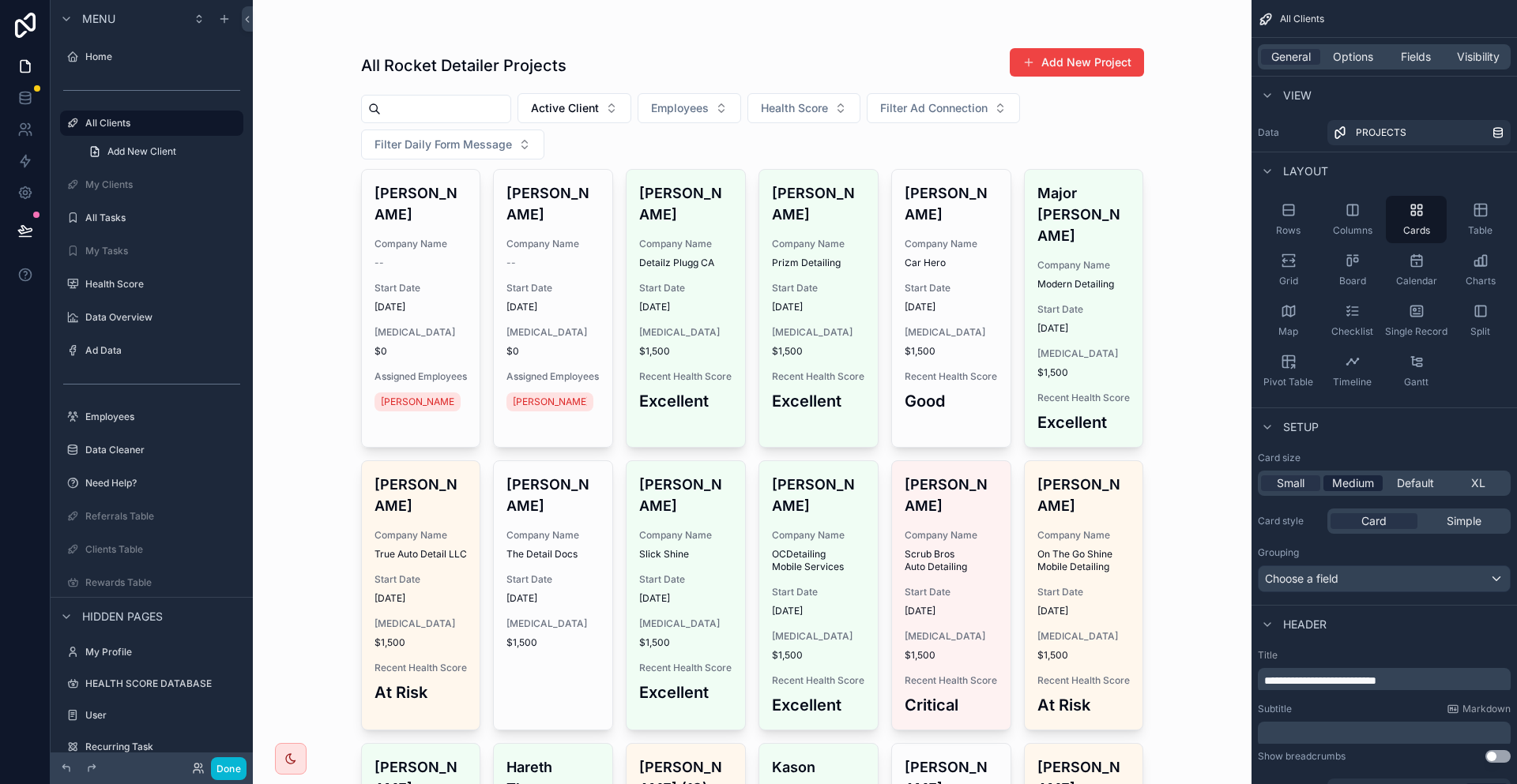
click at [1374, 475] on span "Medium" at bounding box center [1354, 483] width 42 height 15
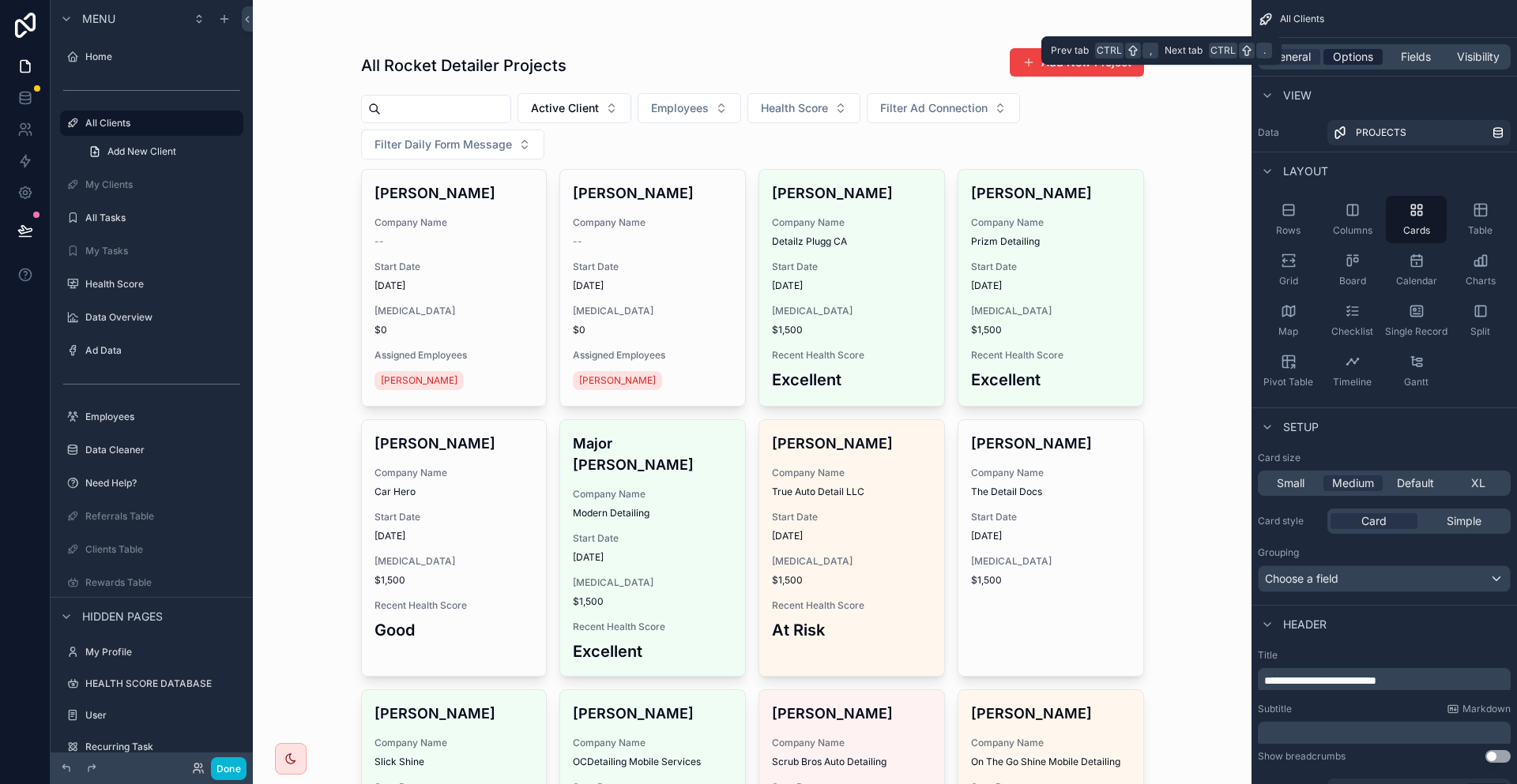
click at [1350, 49] on div "Options" at bounding box center [1354, 57] width 60 height 15
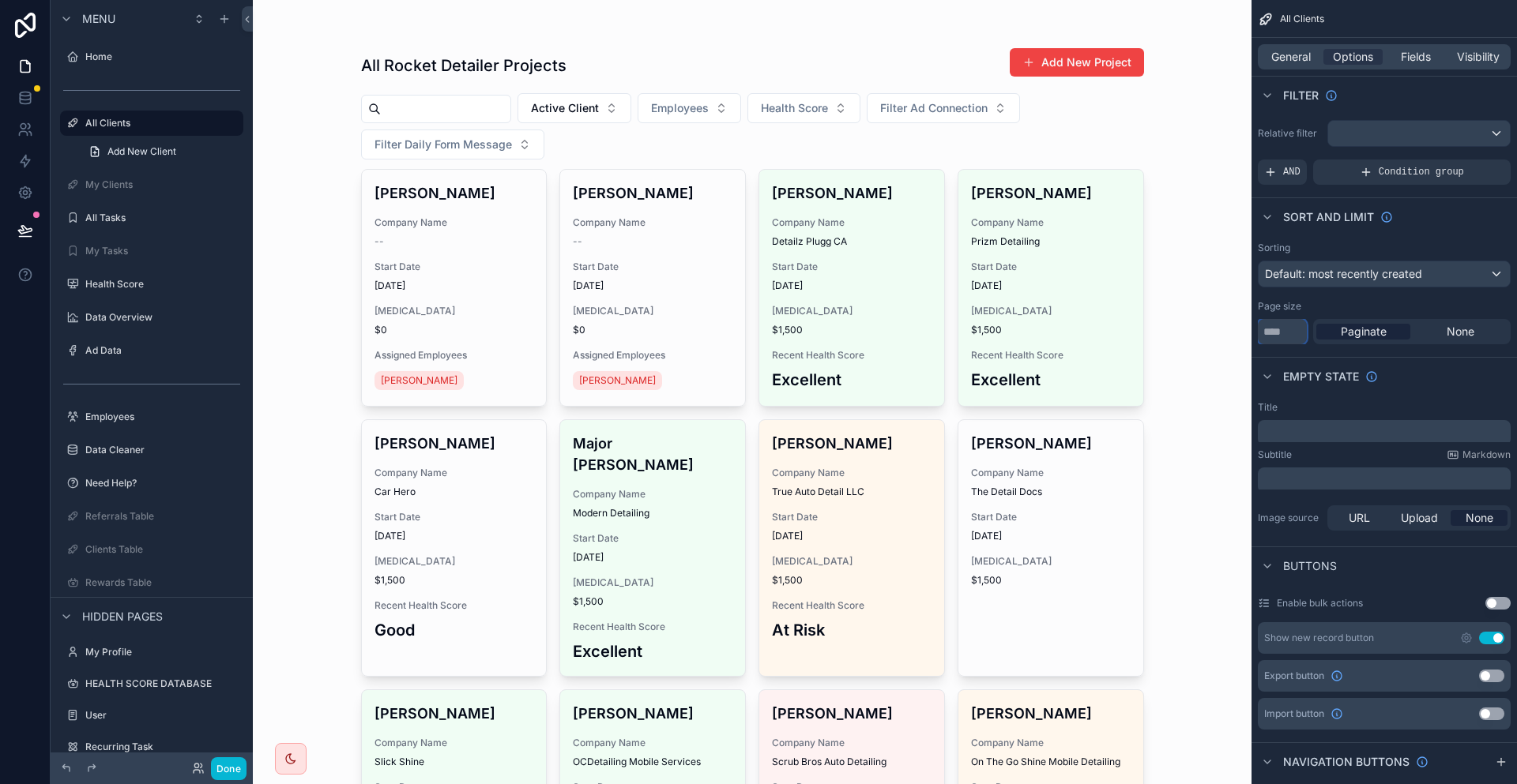
click at [1307, 320] on input "**" at bounding box center [1282, 332] width 49 height 25
type input "*"
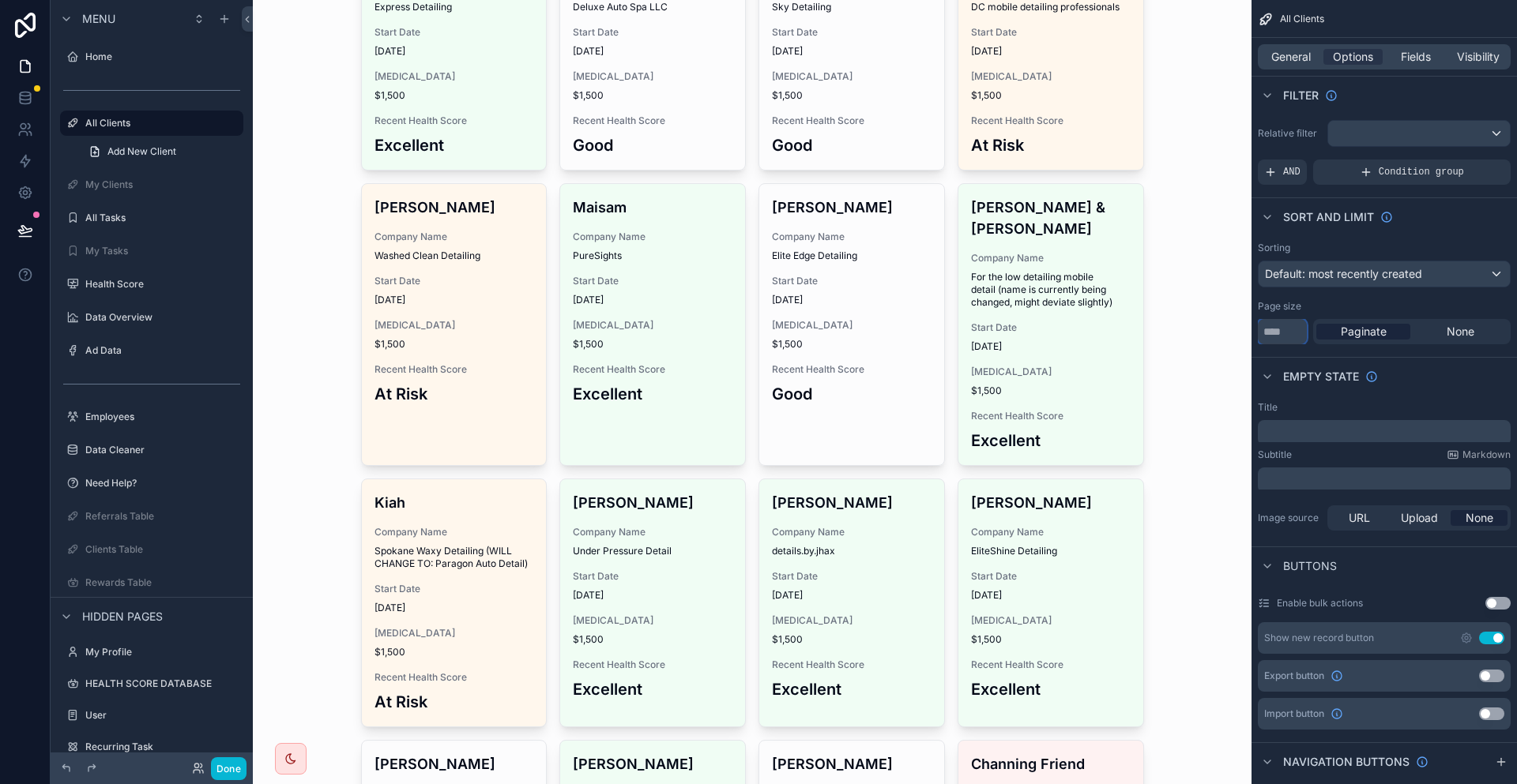
scroll to position [2295, 0]
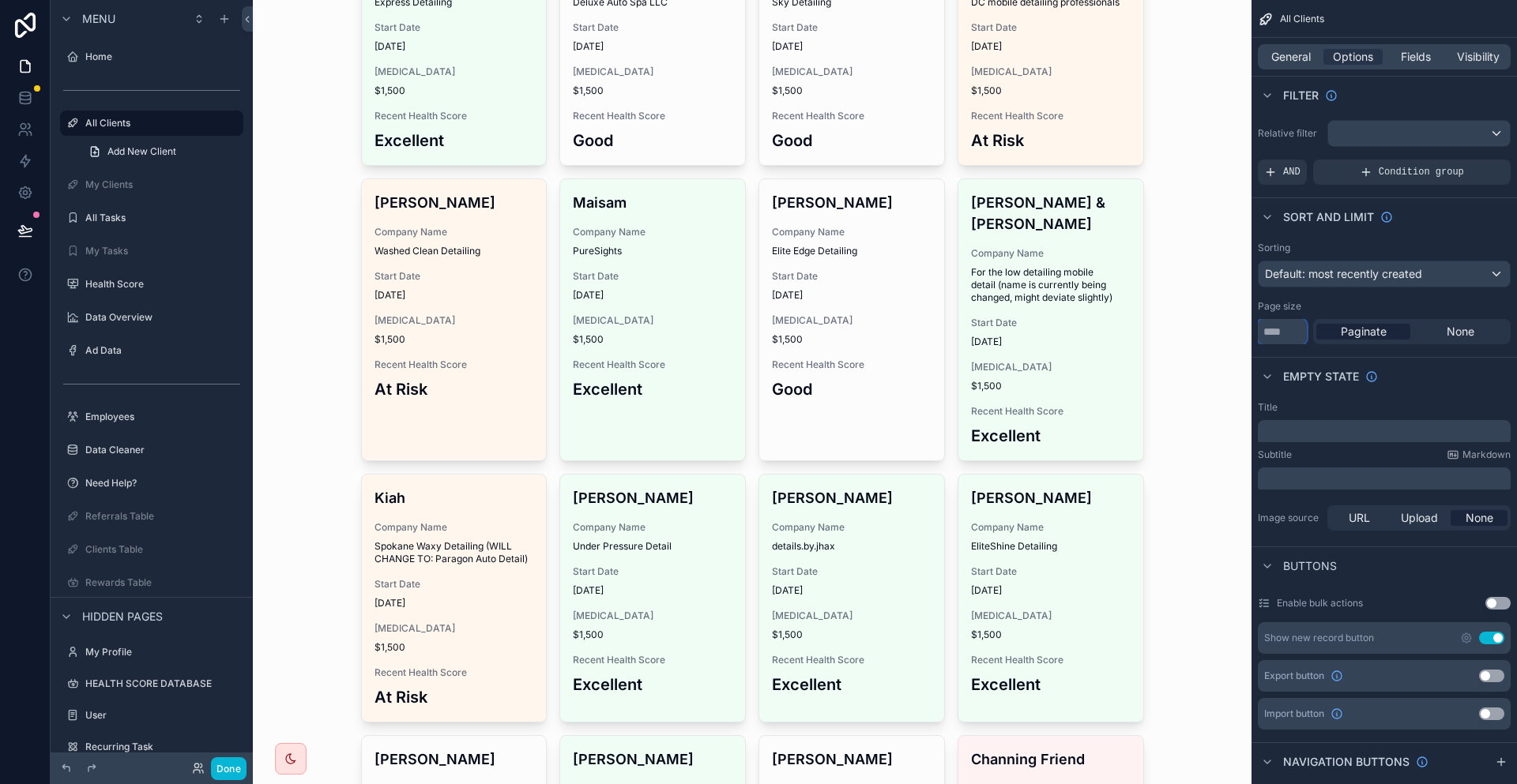
type input "**"
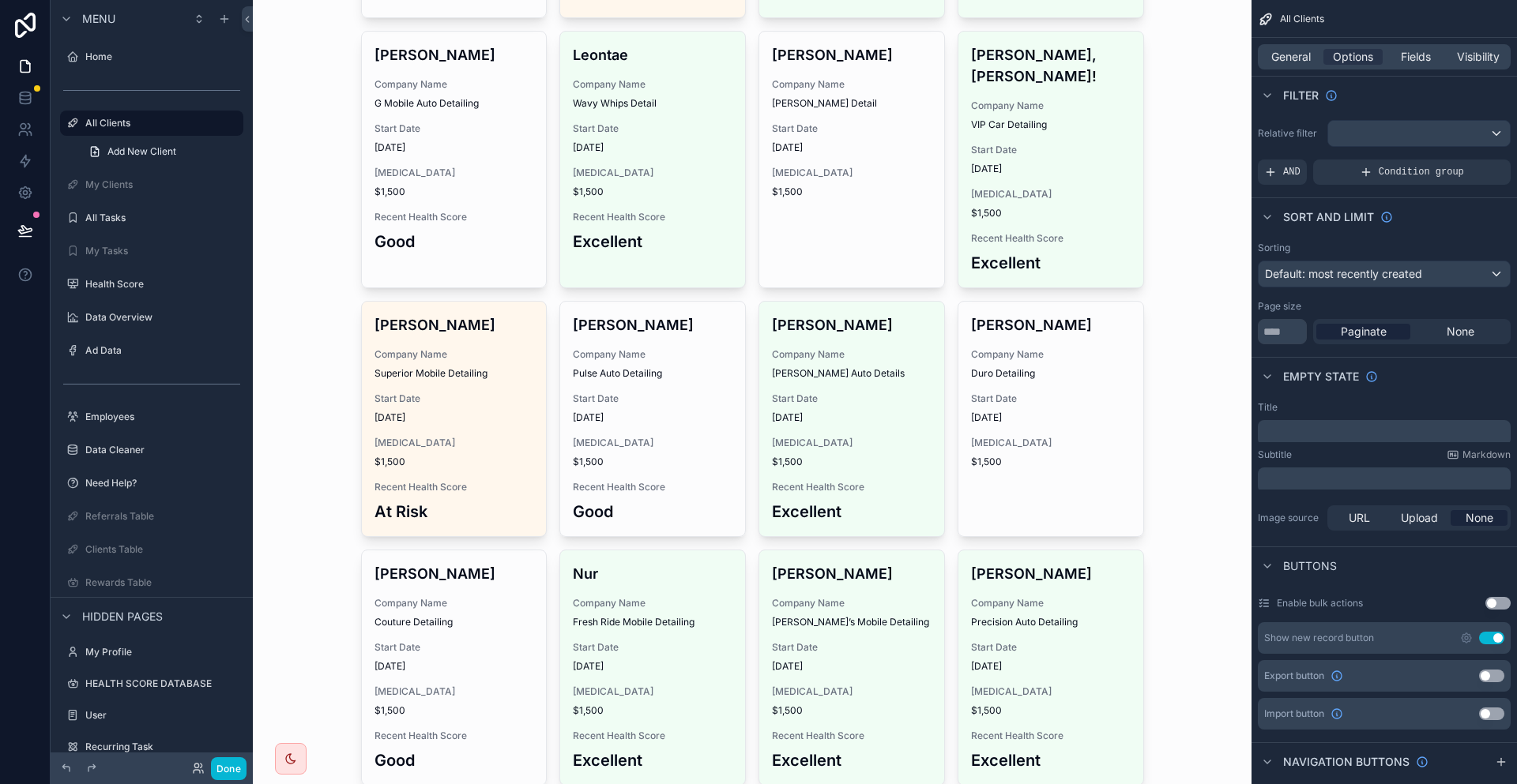
scroll to position [1110, 0]
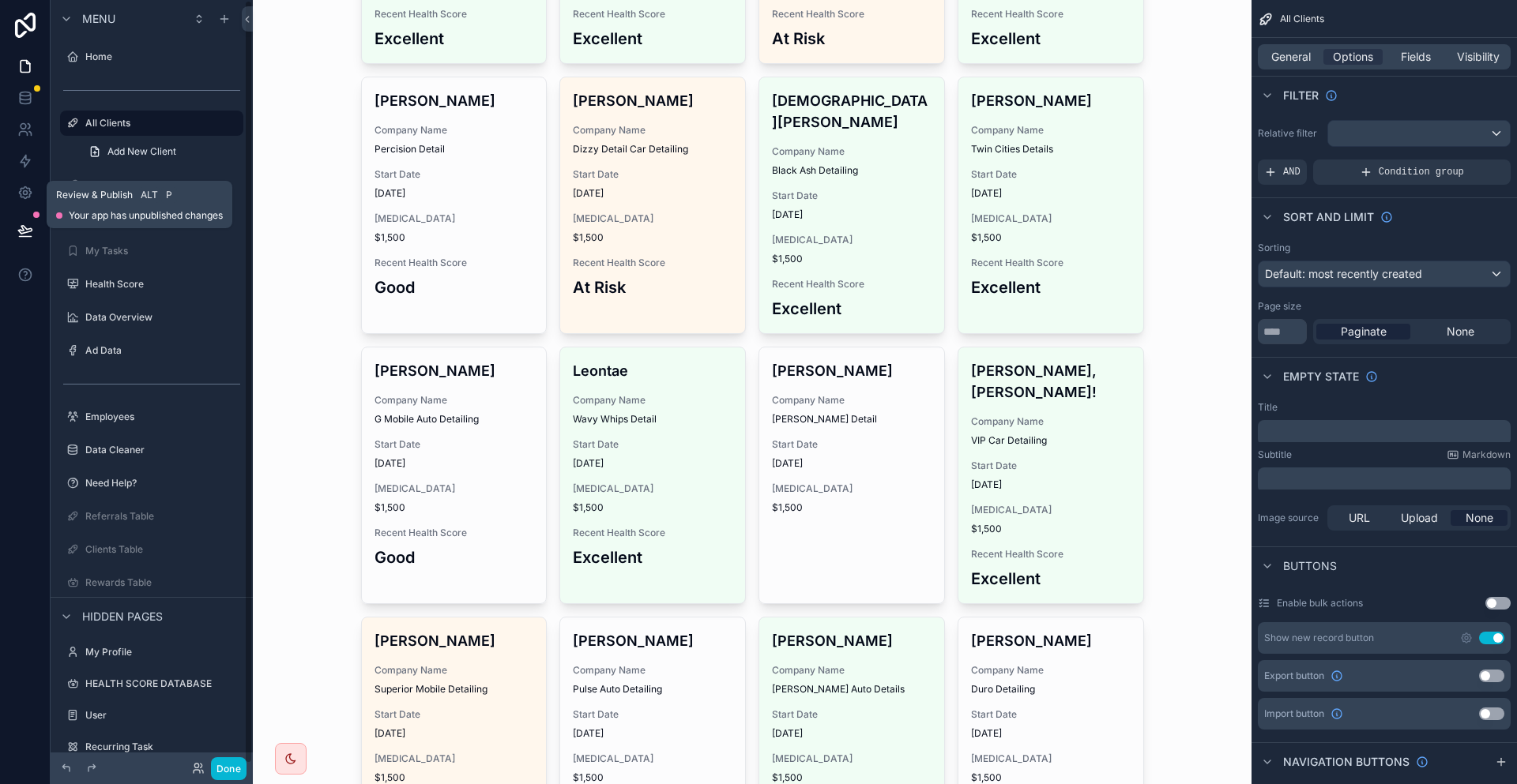
click at [17, 223] on icon at bounding box center [25, 230] width 15 height 15
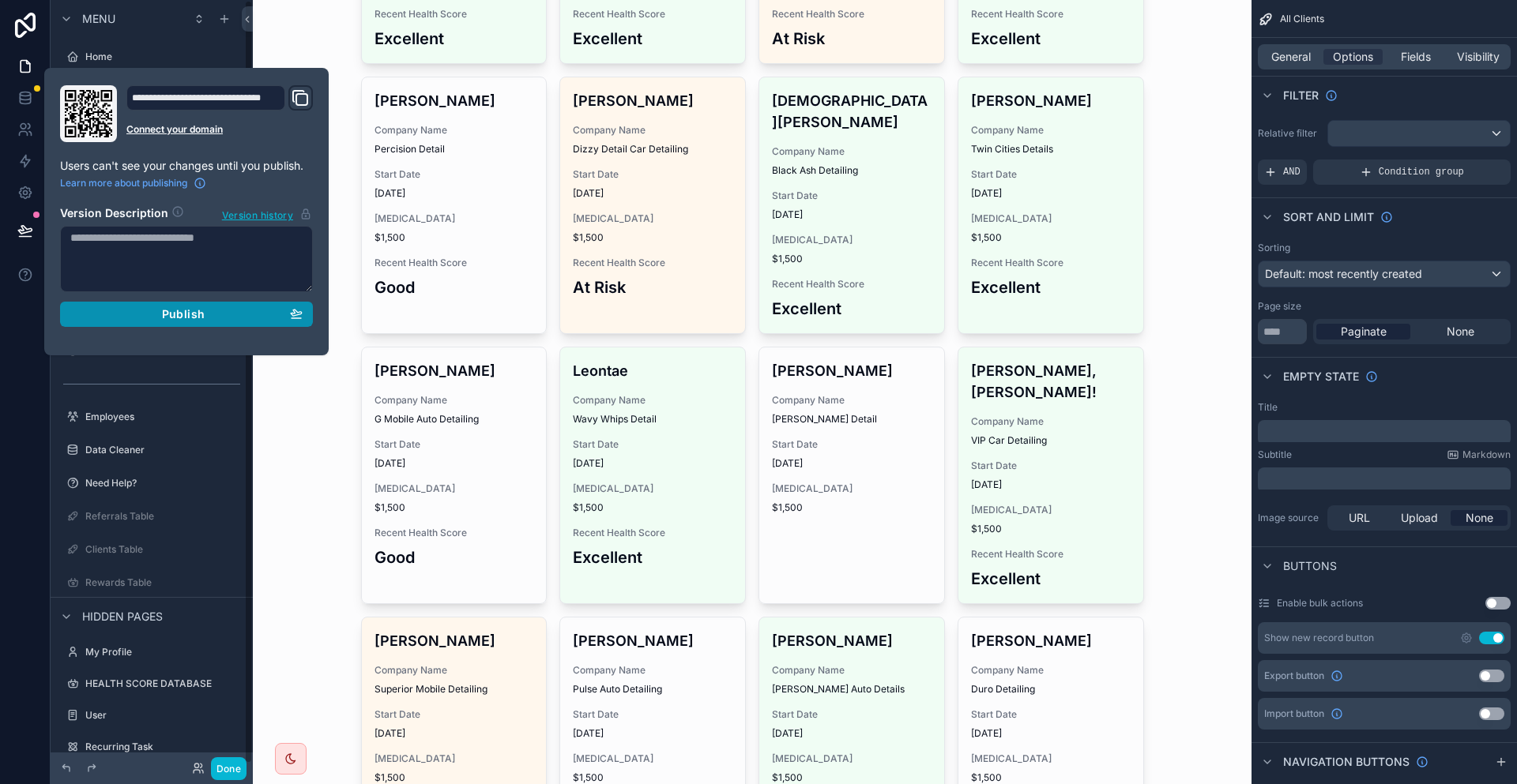
click at [186, 307] on div "Publish" at bounding box center [186, 314] width 232 height 14
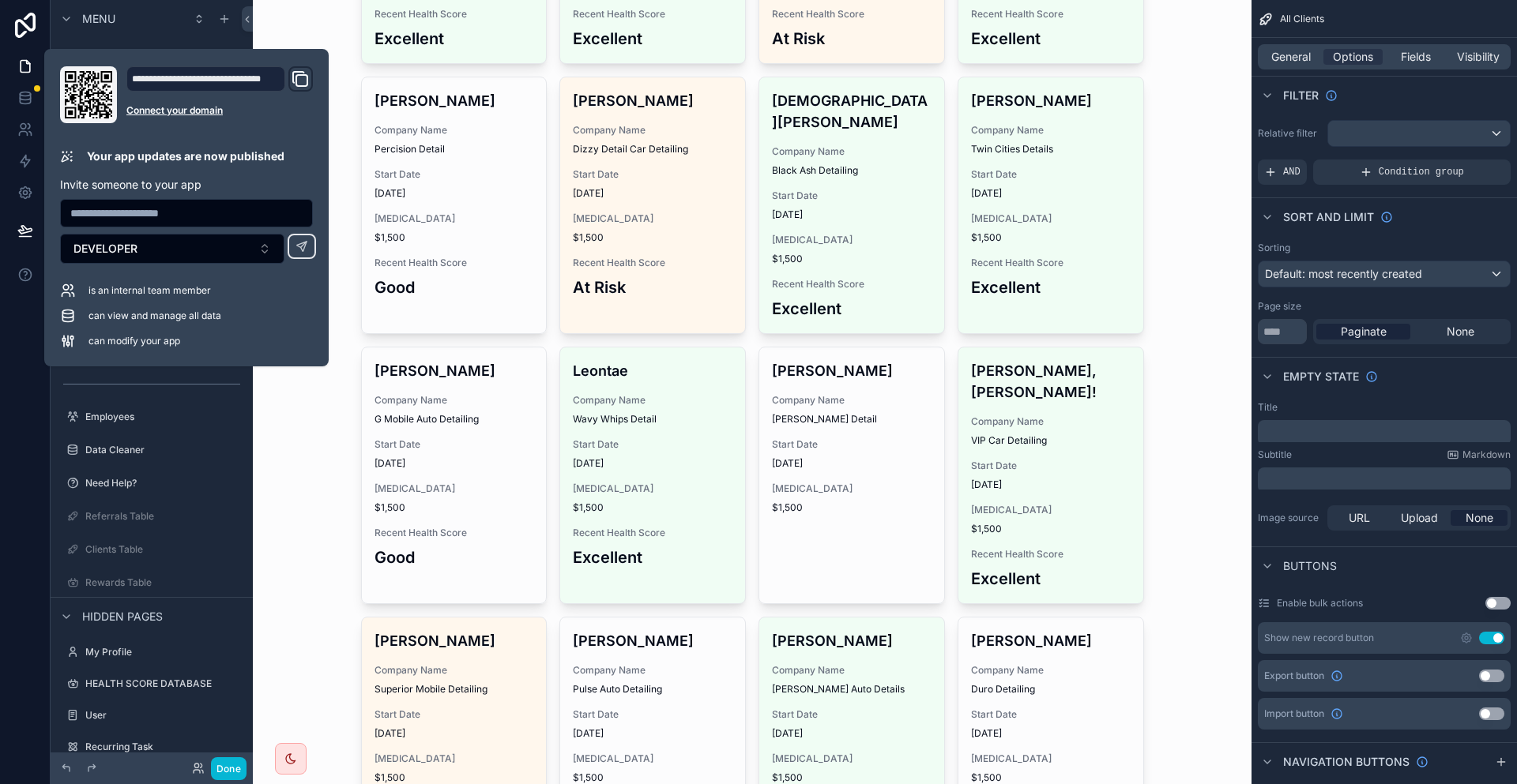
click at [1209, 266] on div "All Rocket Detailer Projects Add New Project Active Client Employees Health Sco…" at bounding box center [752, 392] width 999 height 784
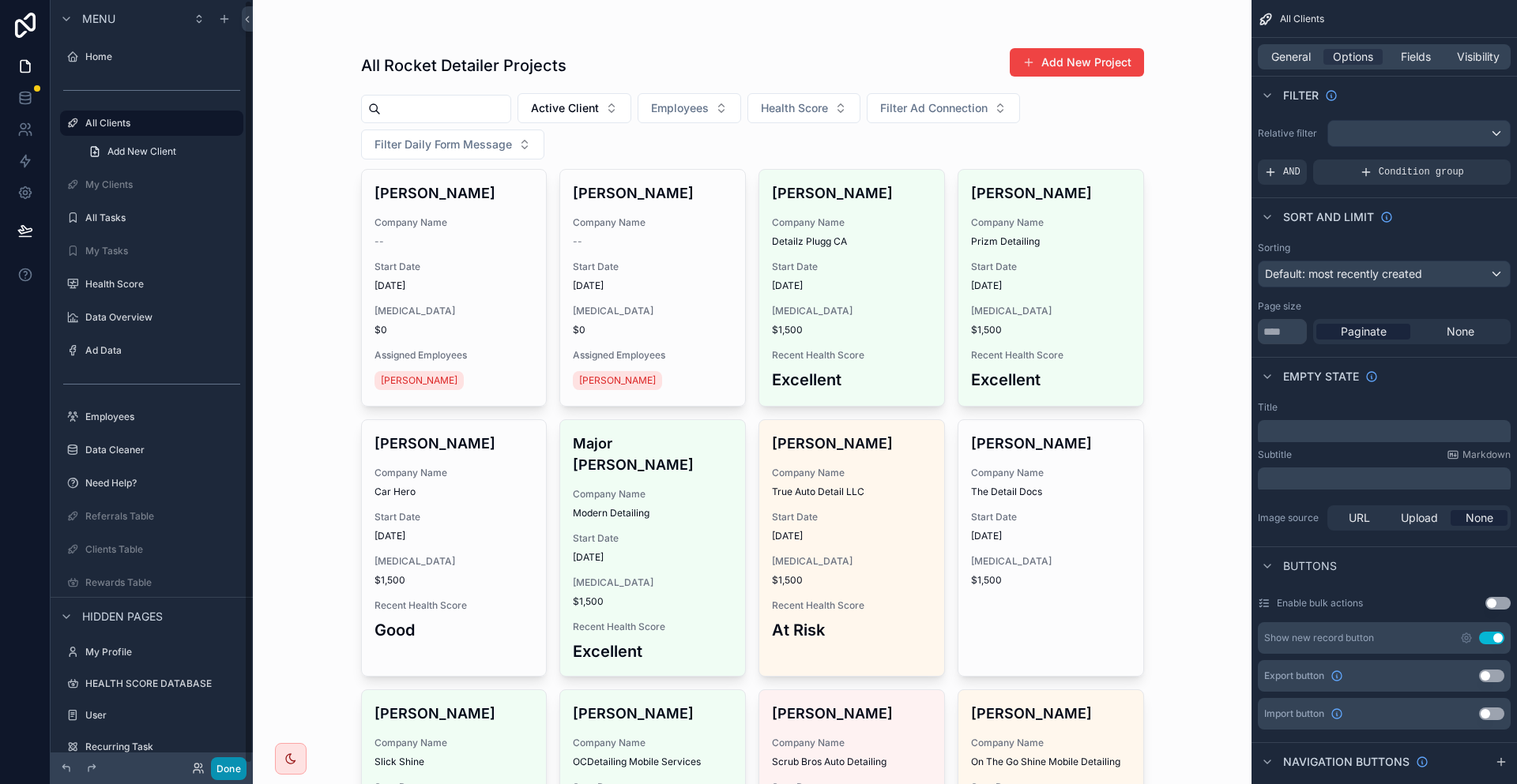
drag, startPoint x: 201, startPoint y: 774, endPoint x: 400, endPoint y: 630, distance: 245.6
click at [211, 774] on button "Done" at bounding box center [229, 769] width 36 height 23
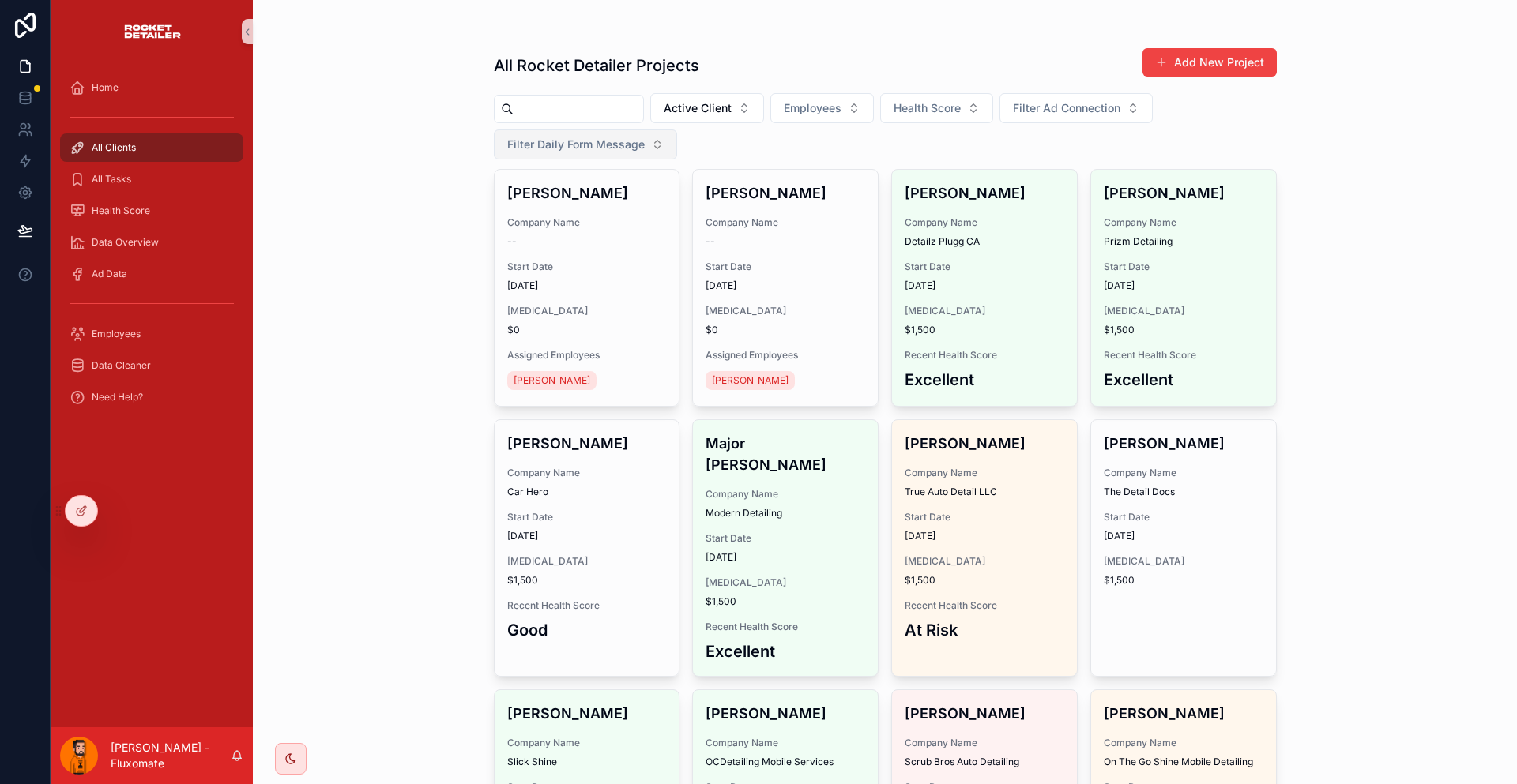
click at [645, 136] on span "Filter Daily Form Message" at bounding box center [575, 144] width 137 height 15
click at [1135, 195] on div "Yes" at bounding box center [1176, 207] width 190 height 25
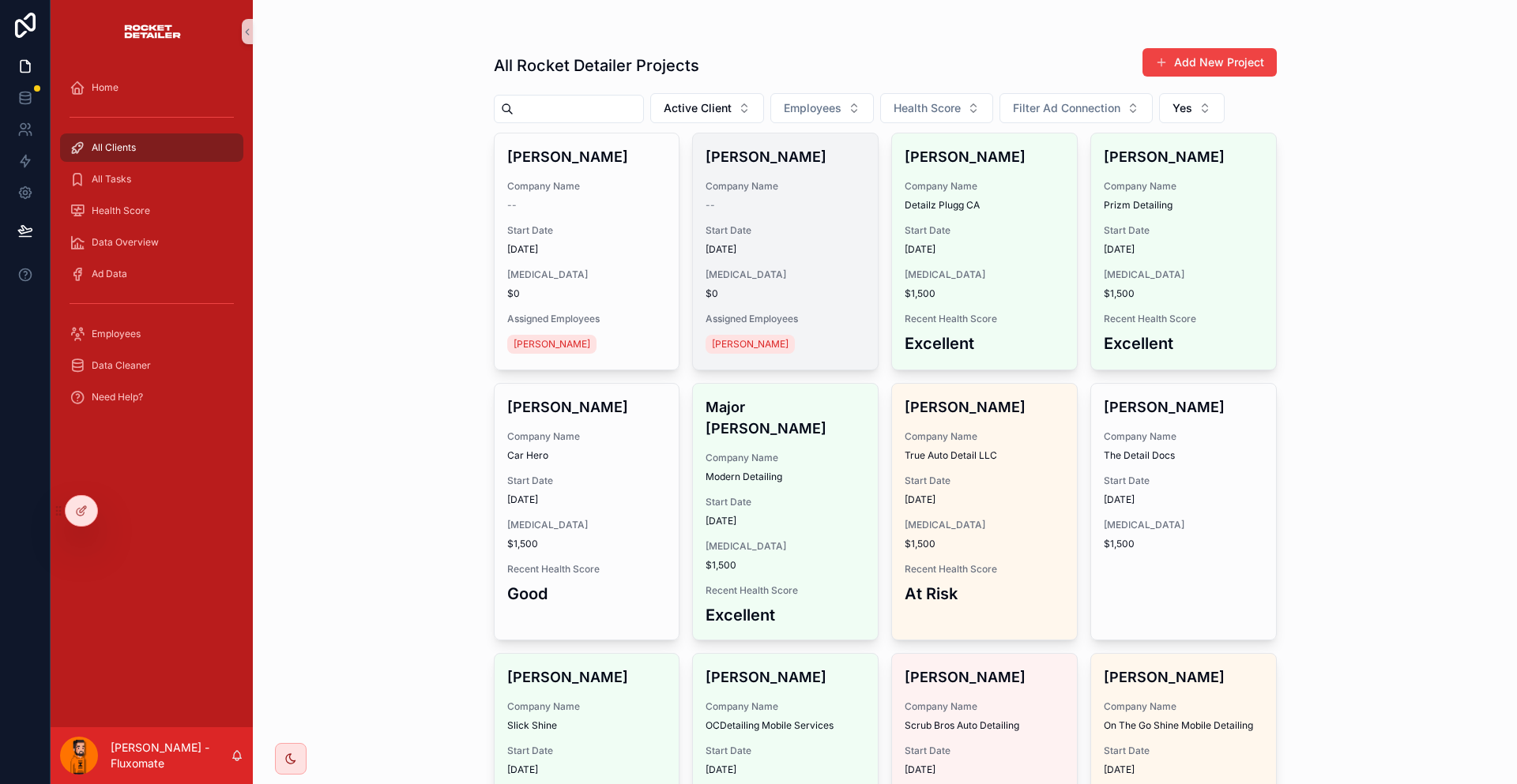
click at [738, 225] on span "Start Date" at bounding box center [785, 230] width 159 height 12
